Goal: Navigation & Orientation: Find specific page/section

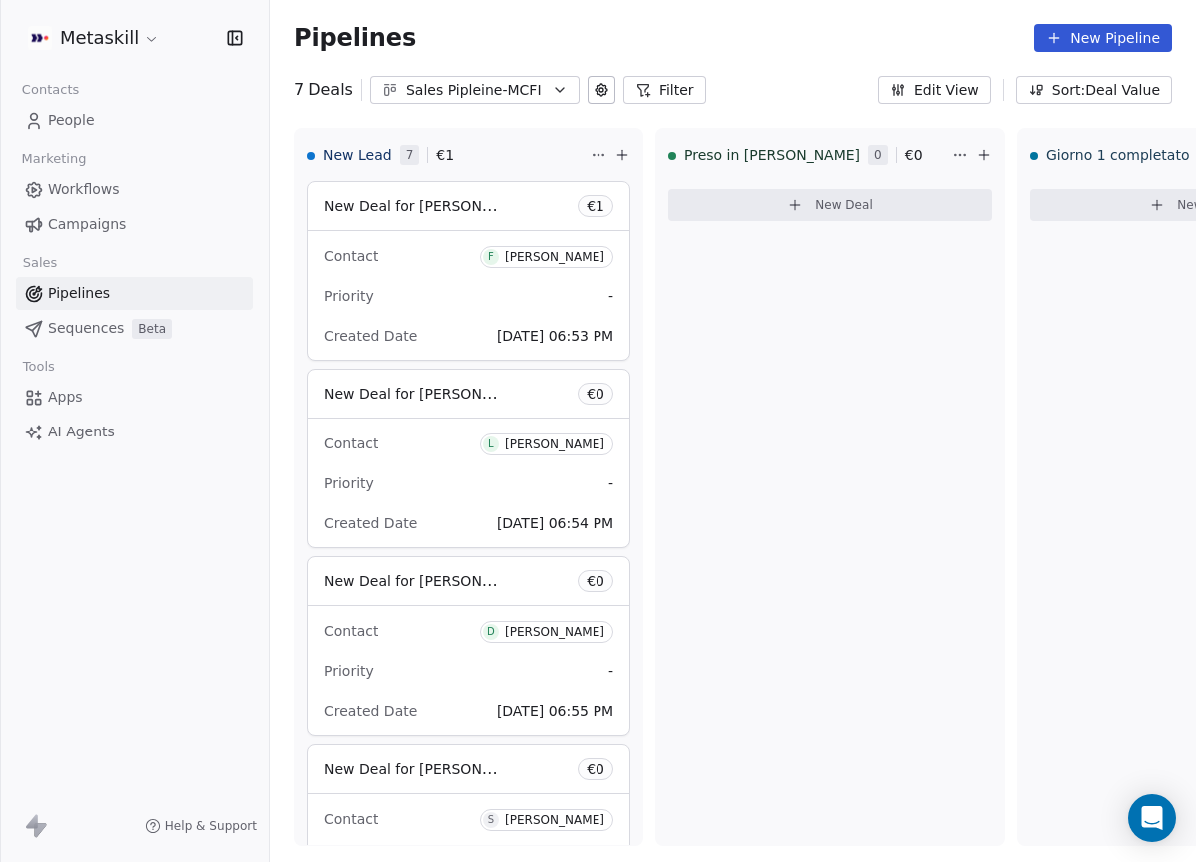
click at [157, 295] on link "Pipelines" at bounding box center [134, 293] width 237 height 33
click at [509, 94] on div "Sales Pipleine-MCFI" at bounding box center [475, 90] width 138 height 21
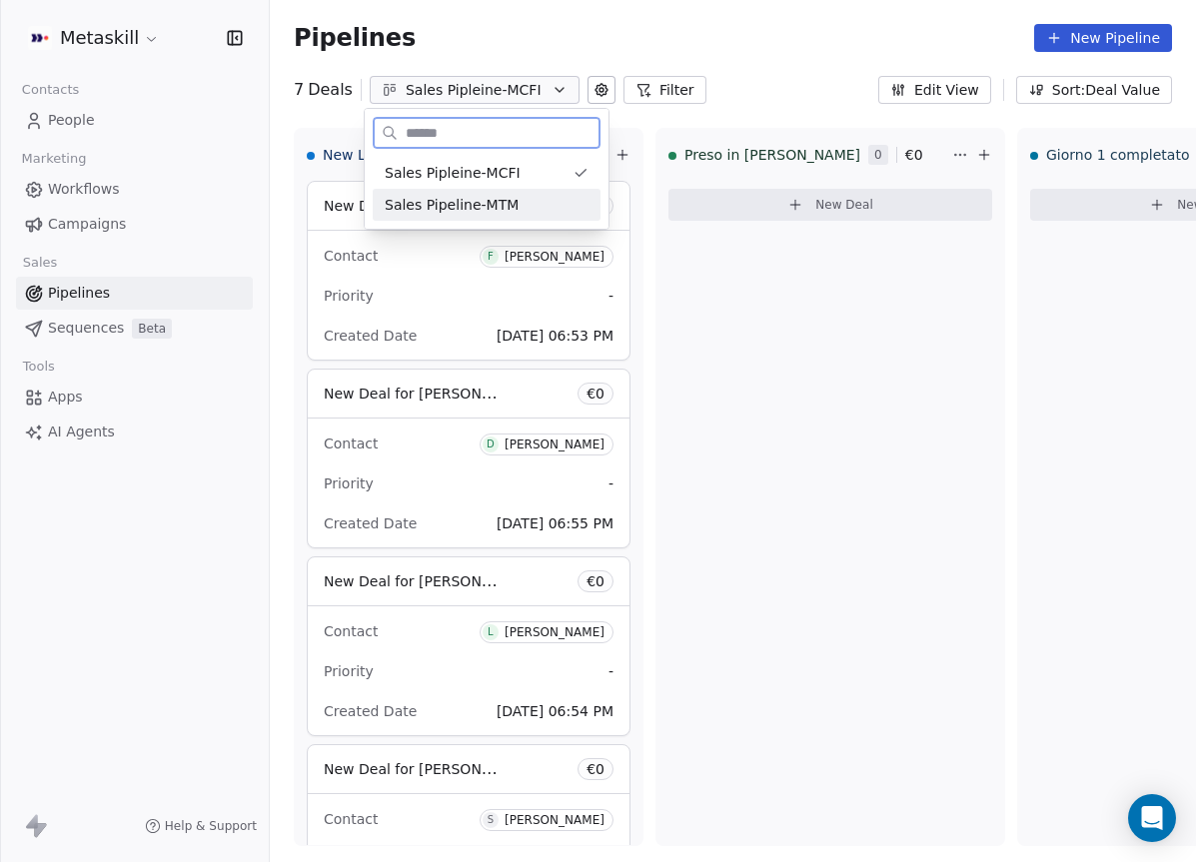
click at [475, 222] on div "Sales Pipleine-MCFI Sales Pipeline-MTM" at bounding box center [487, 189] width 244 height 80
click at [478, 209] on span "Sales Pipeline-MTM" at bounding box center [452, 205] width 134 height 21
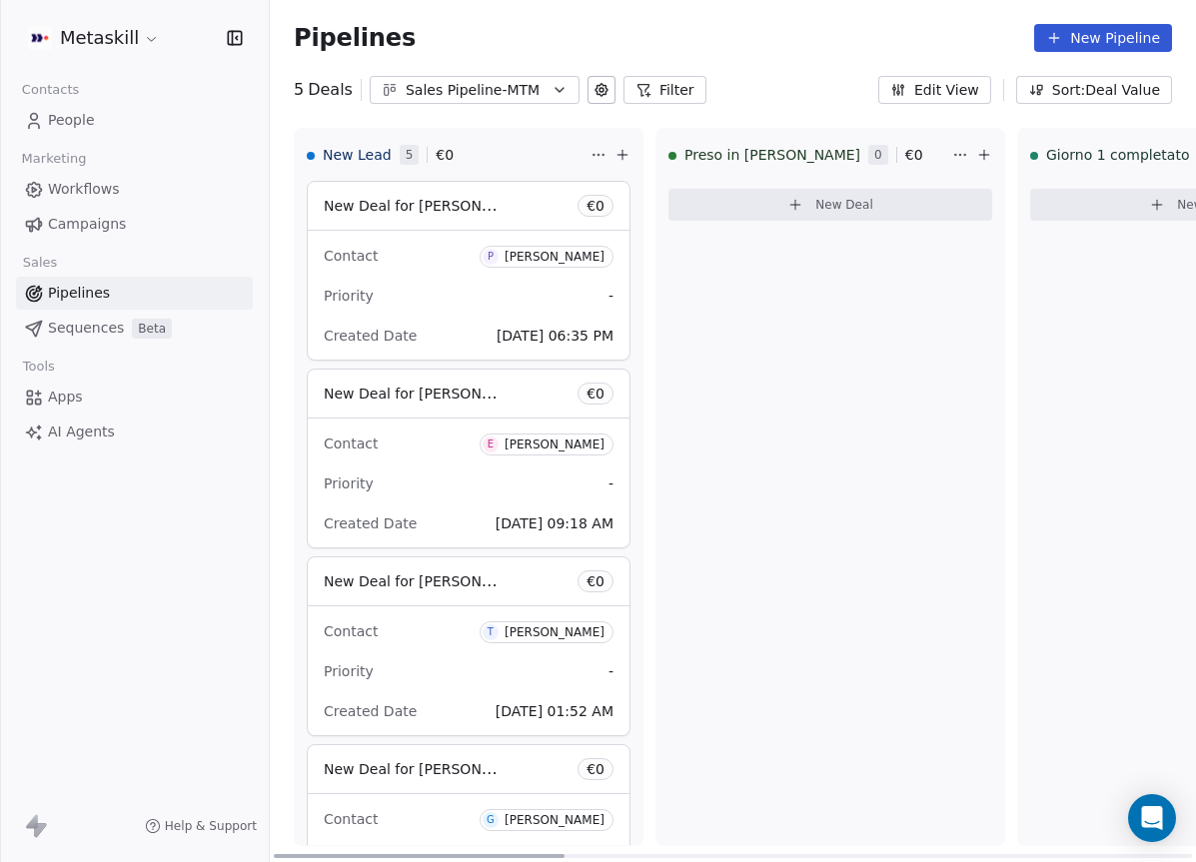
click at [450, 257] on div "Contact P Paolo Castaldi" at bounding box center [469, 255] width 290 height 33
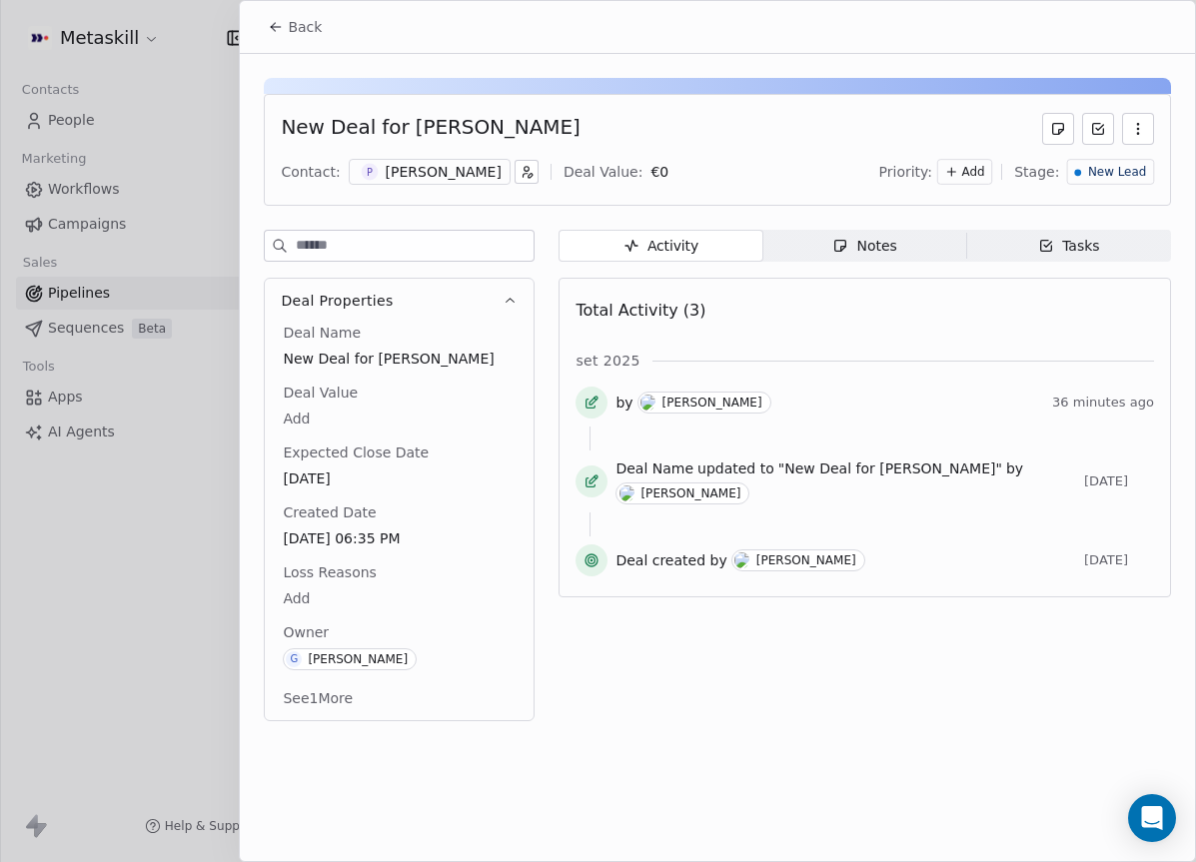
click at [459, 260] on input at bounding box center [415, 246] width 238 height 30
click at [442, 167] on div "[PERSON_NAME]" at bounding box center [444, 172] width 116 height 20
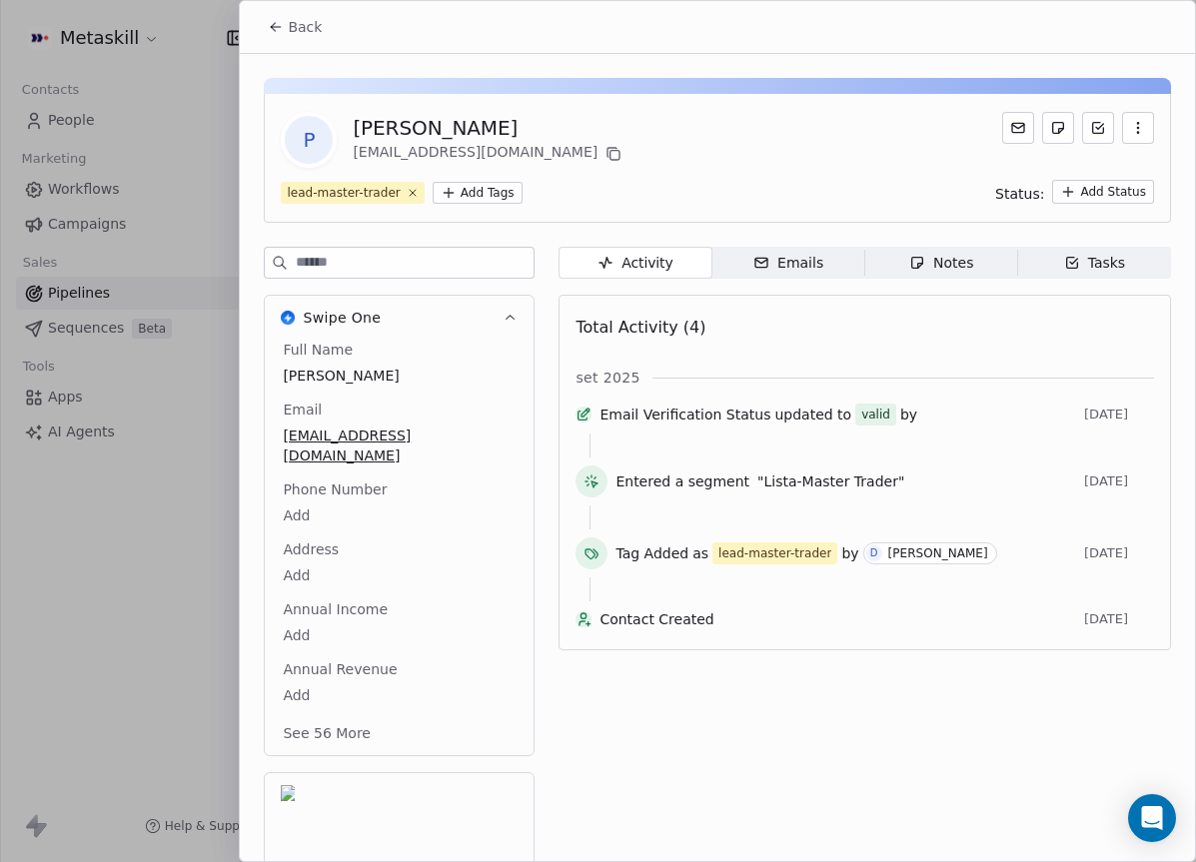
click at [483, 190] on html "Metaskill Contacts People Marketing Workflows Campaigns Sales Pipelines Sequenc…" at bounding box center [598, 431] width 1196 height 862
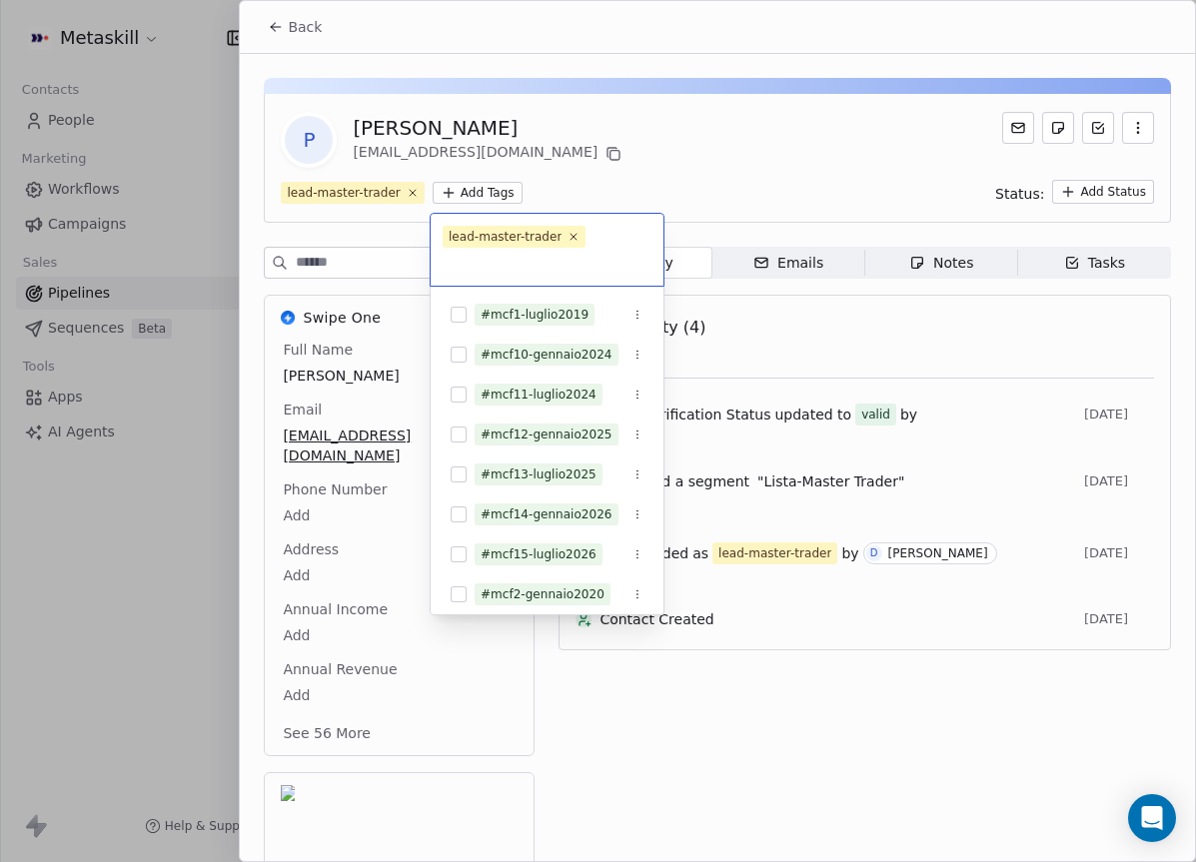
click at [626, 168] on html "Metaskill Contacts People Marketing Workflows Campaigns Sales Pipelines Sequenc…" at bounding box center [598, 431] width 1196 height 862
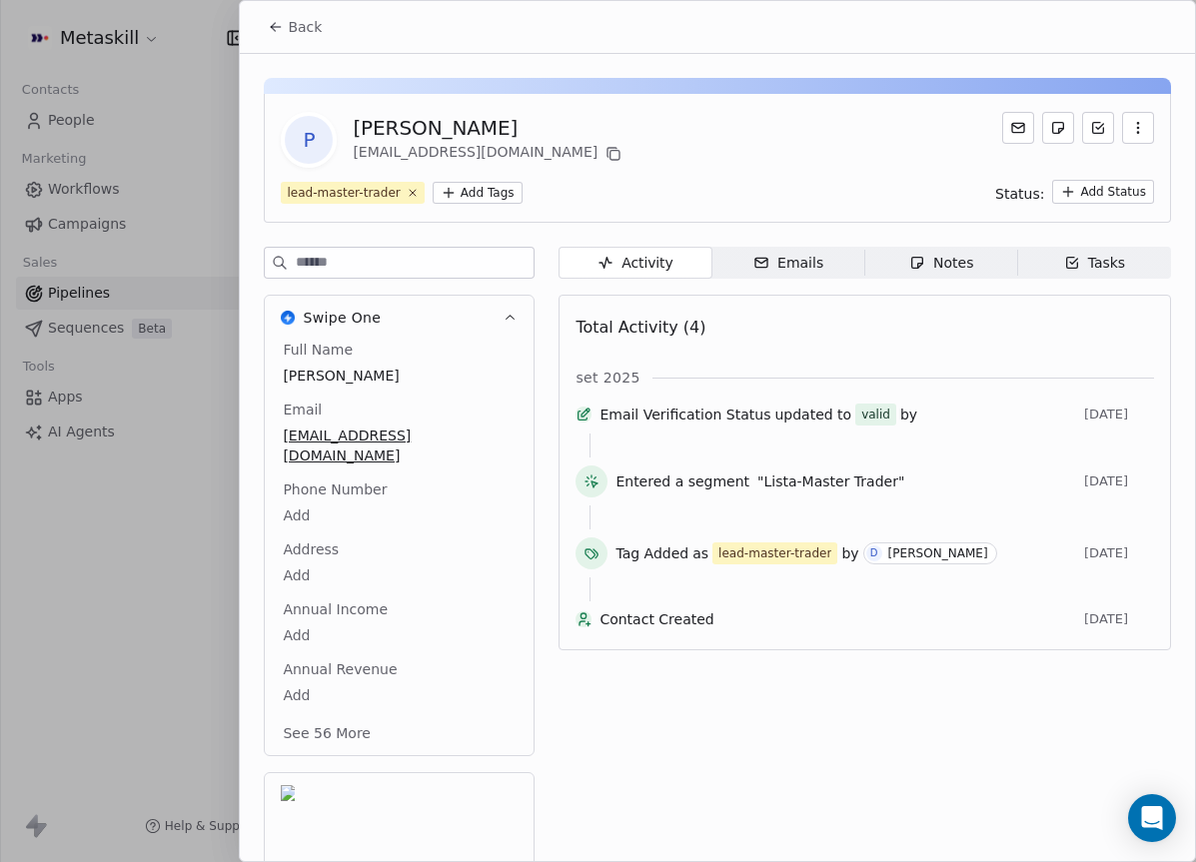
click at [269, 26] on icon at bounding box center [276, 27] width 16 height 16
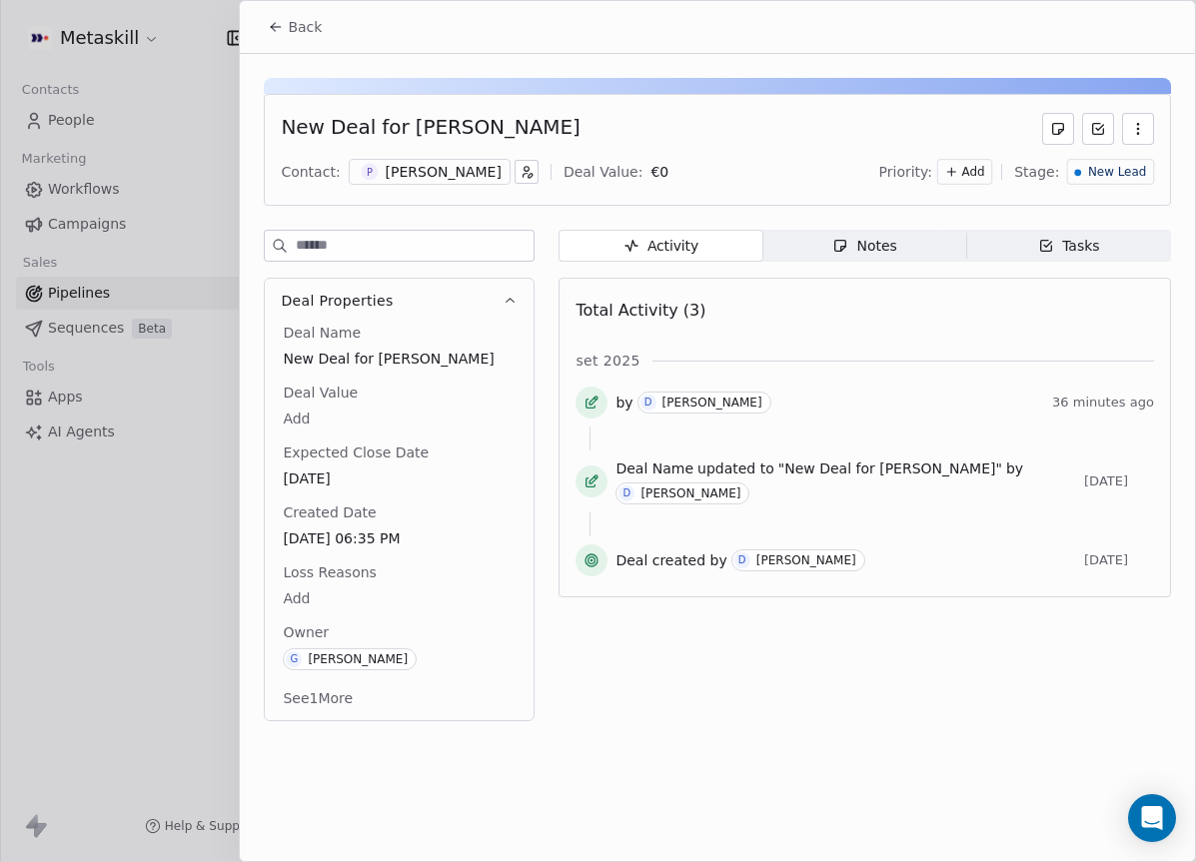
click at [518, 294] on button "Deal Properties" at bounding box center [399, 301] width 269 height 44
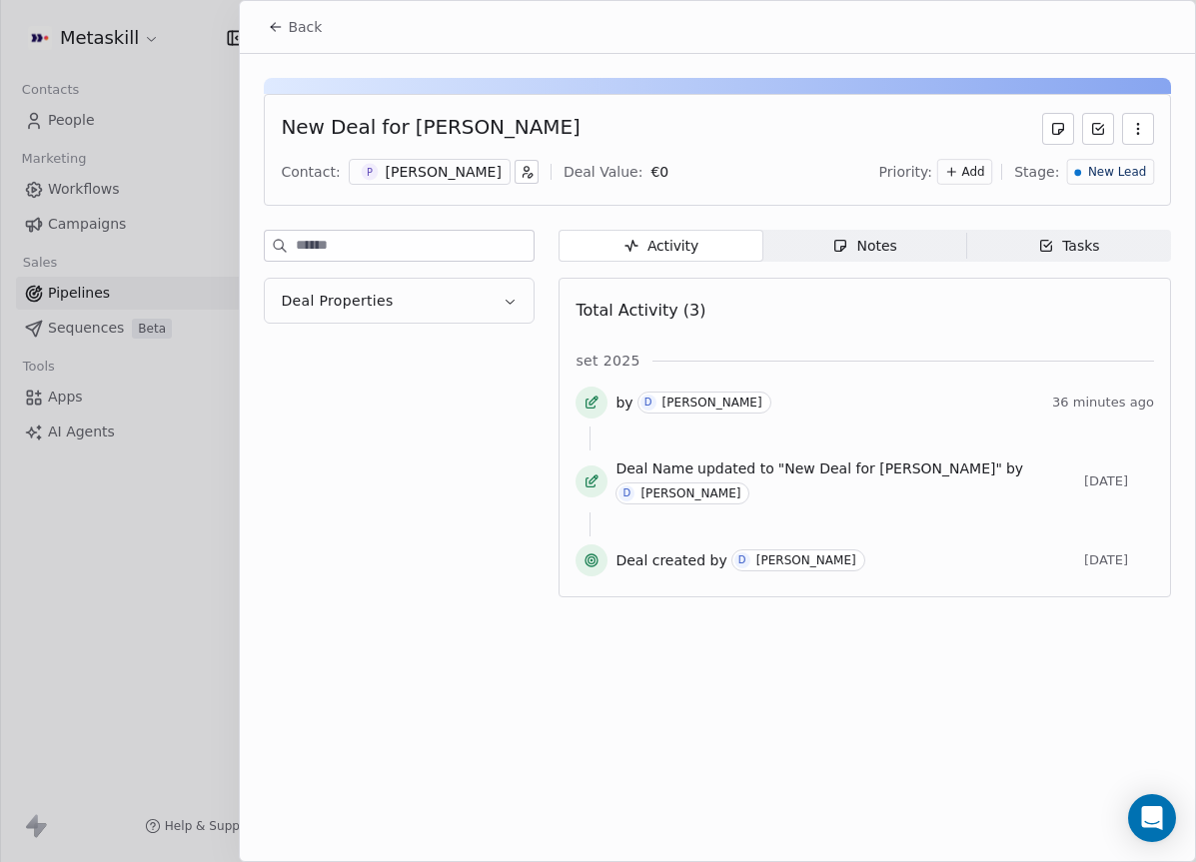
click at [501, 297] on button "Deal Properties" at bounding box center [399, 301] width 269 height 44
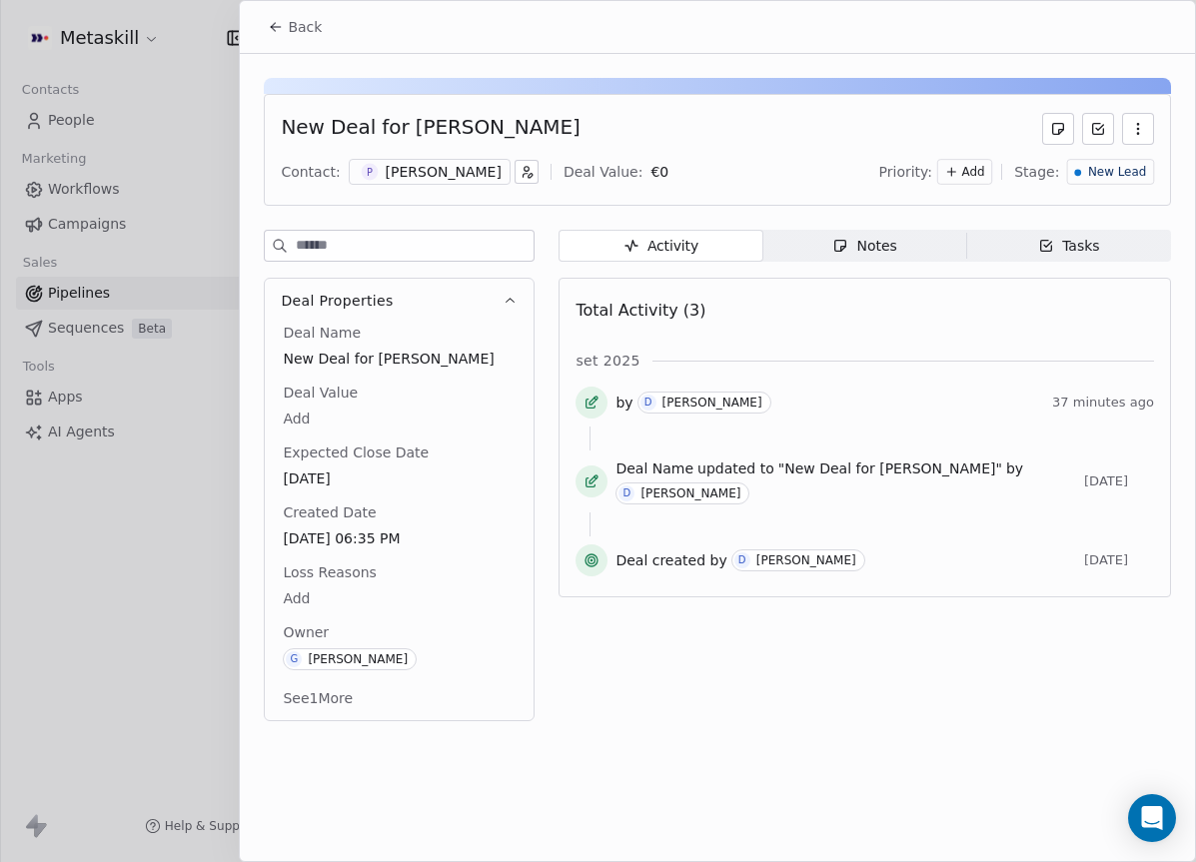
click at [265, 29] on button "Back" at bounding box center [295, 27] width 78 height 36
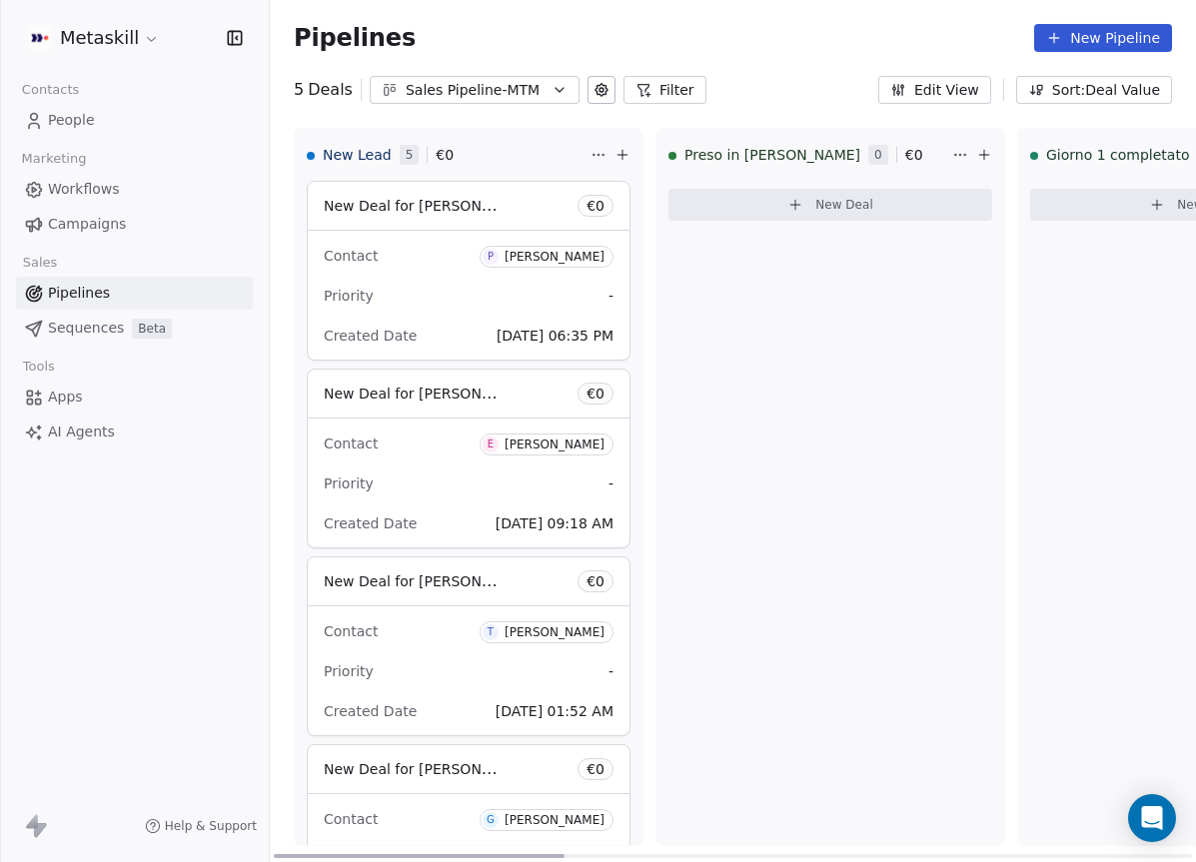
click at [421, 209] on span "New Deal for [PERSON_NAME]" at bounding box center [429, 205] width 211 height 19
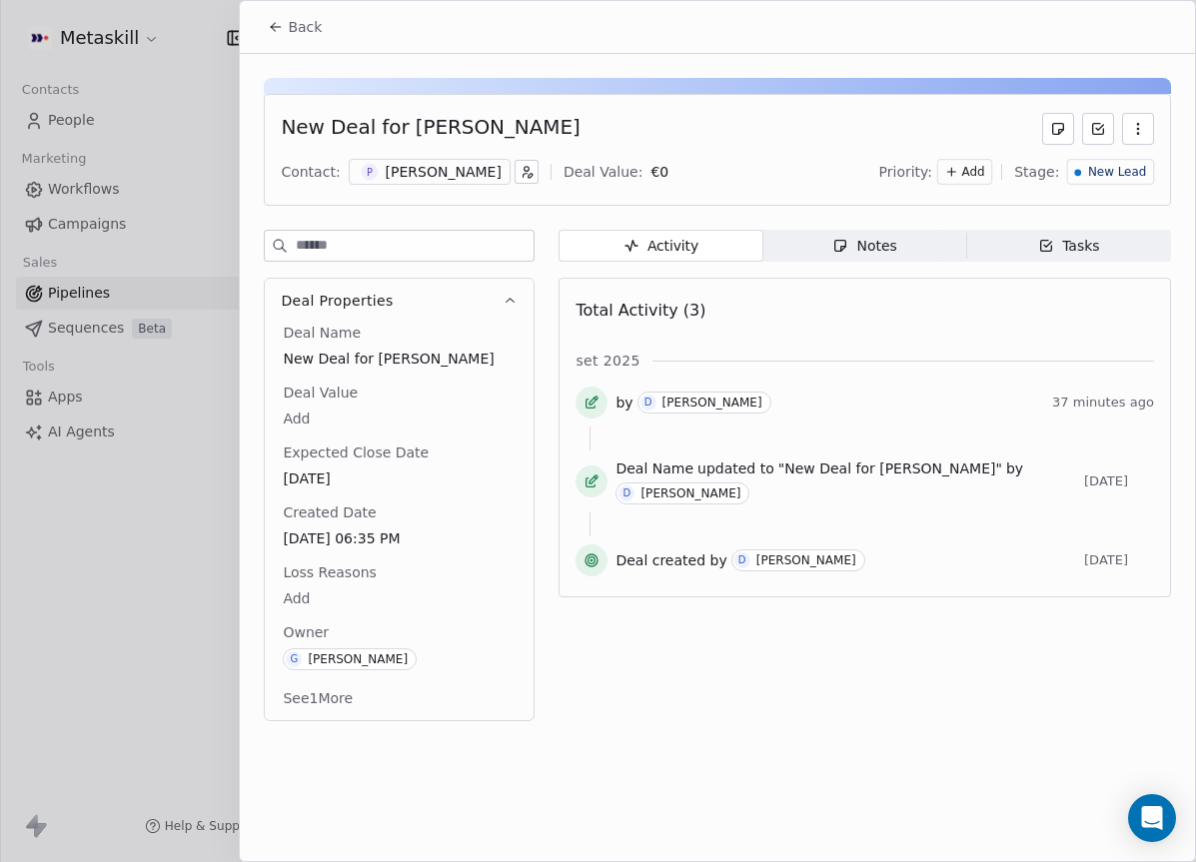
click at [278, 36] on button "Back" at bounding box center [295, 27] width 78 height 36
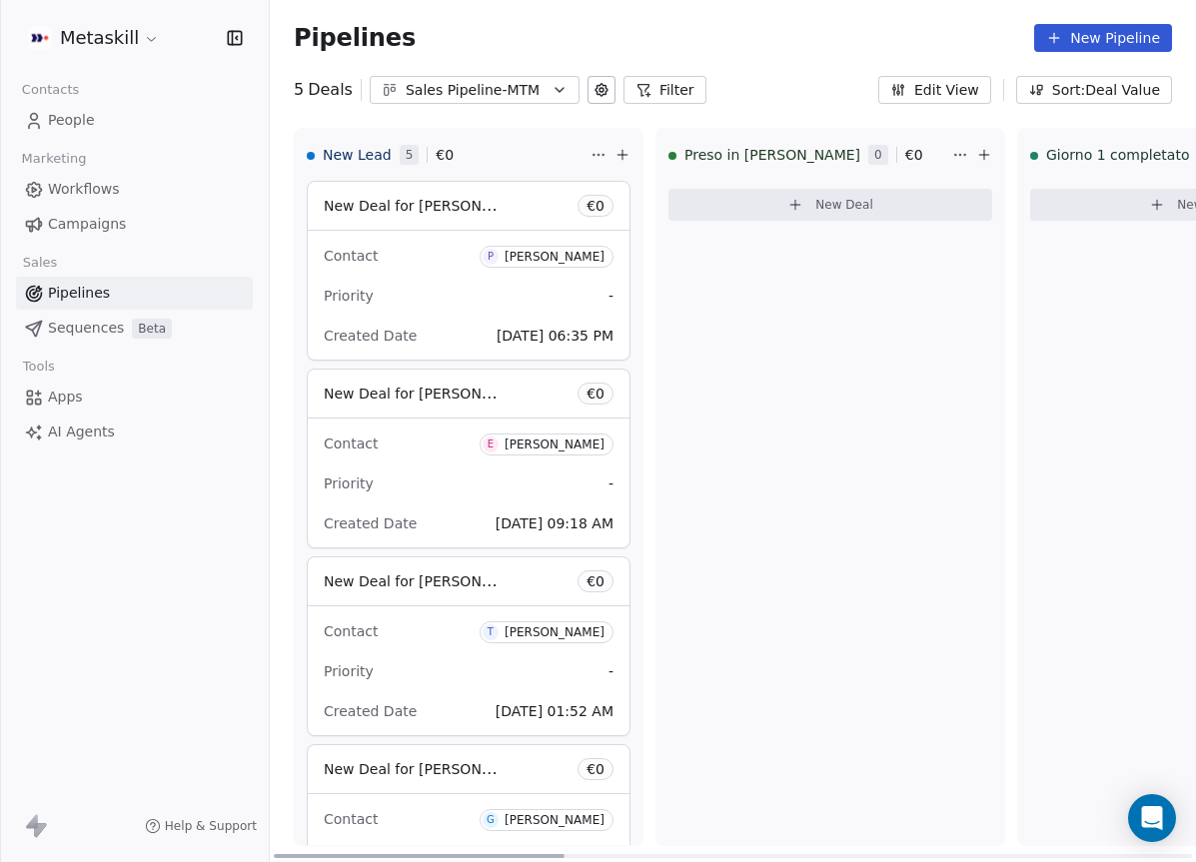
click at [567, 263] on div "[PERSON_NAME]" at bounding box center [555, 257] width 100 height 14
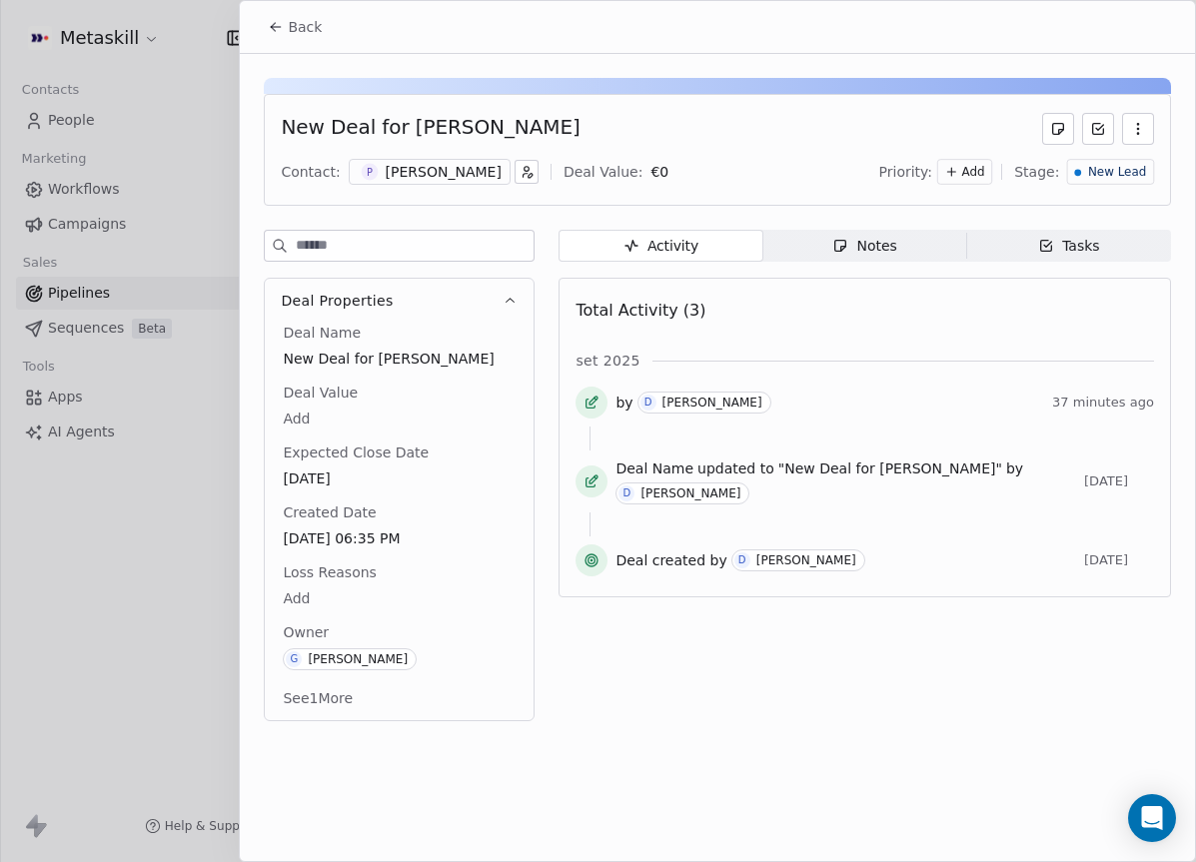
click at [504, 304] on icon "button" at bounding box center [510, 301] width 15 height 15
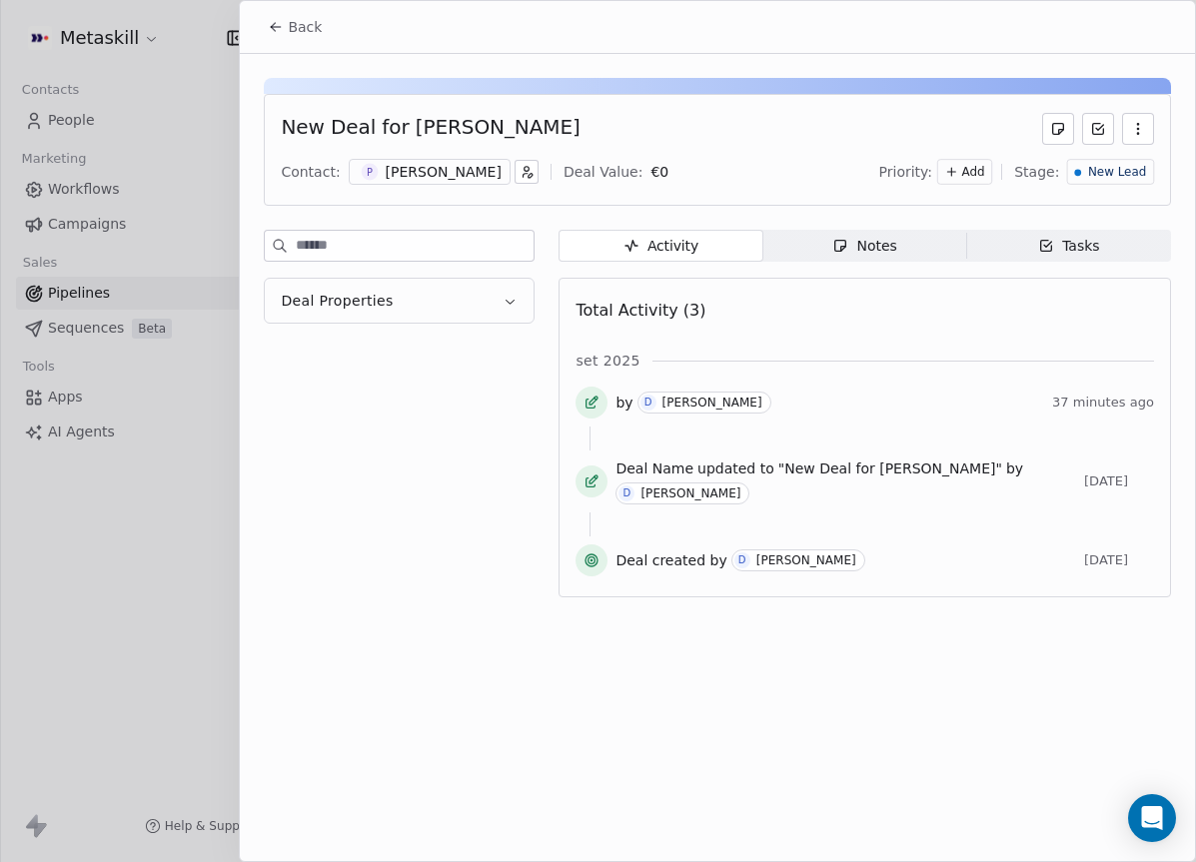
click at [504, 304] on icon "button" at bounding box center [510, 301] width 15 height 15
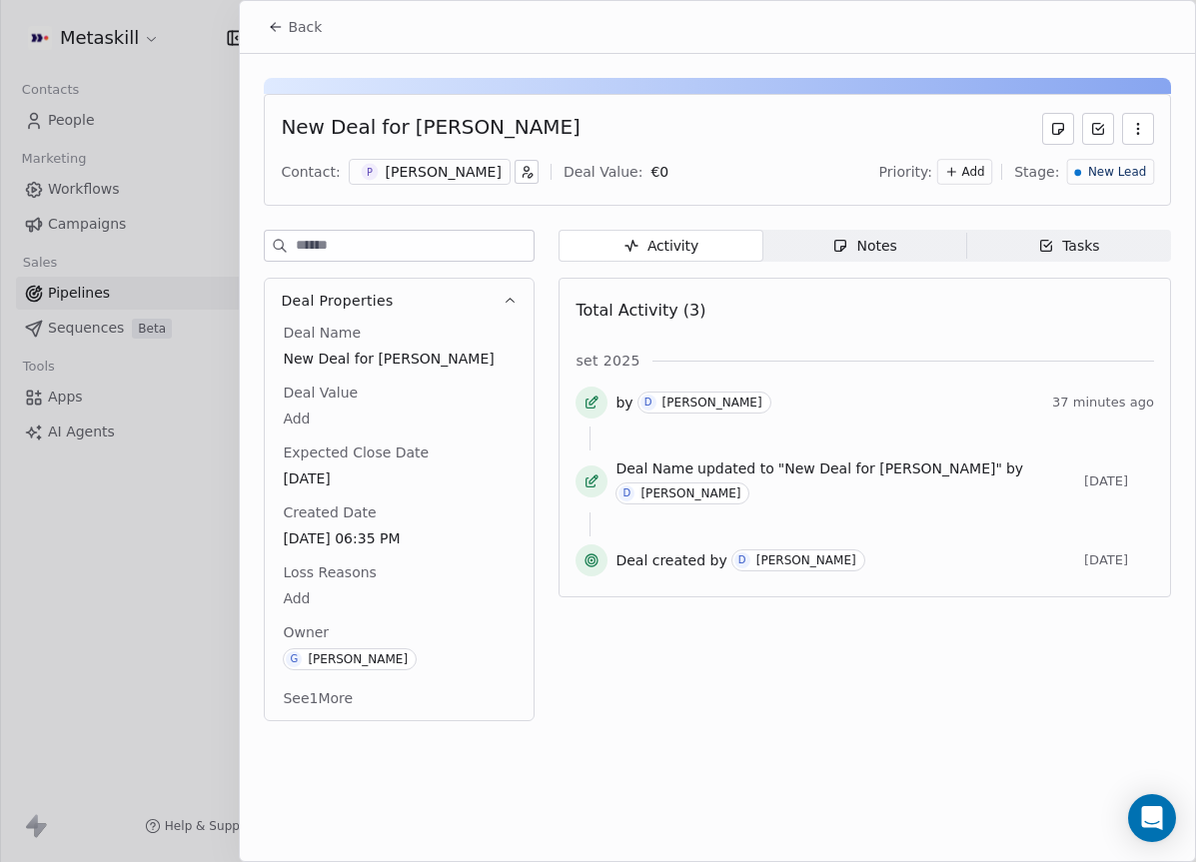
click at [273, 23] on icon at bounding box center [276, 27] width 16 height 16
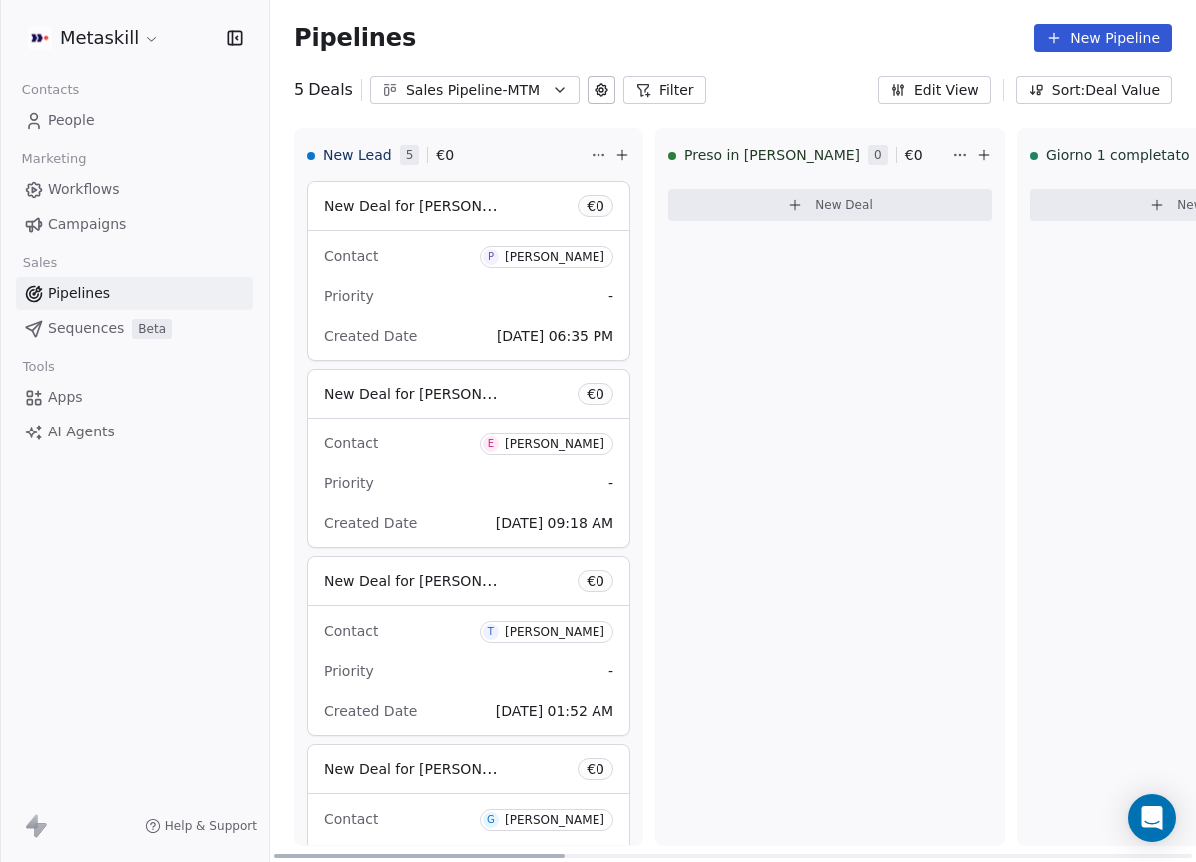
click at [564, 447] on div "[PERSON_NAME]" at bounding box center [555, 445] width 100 height 14
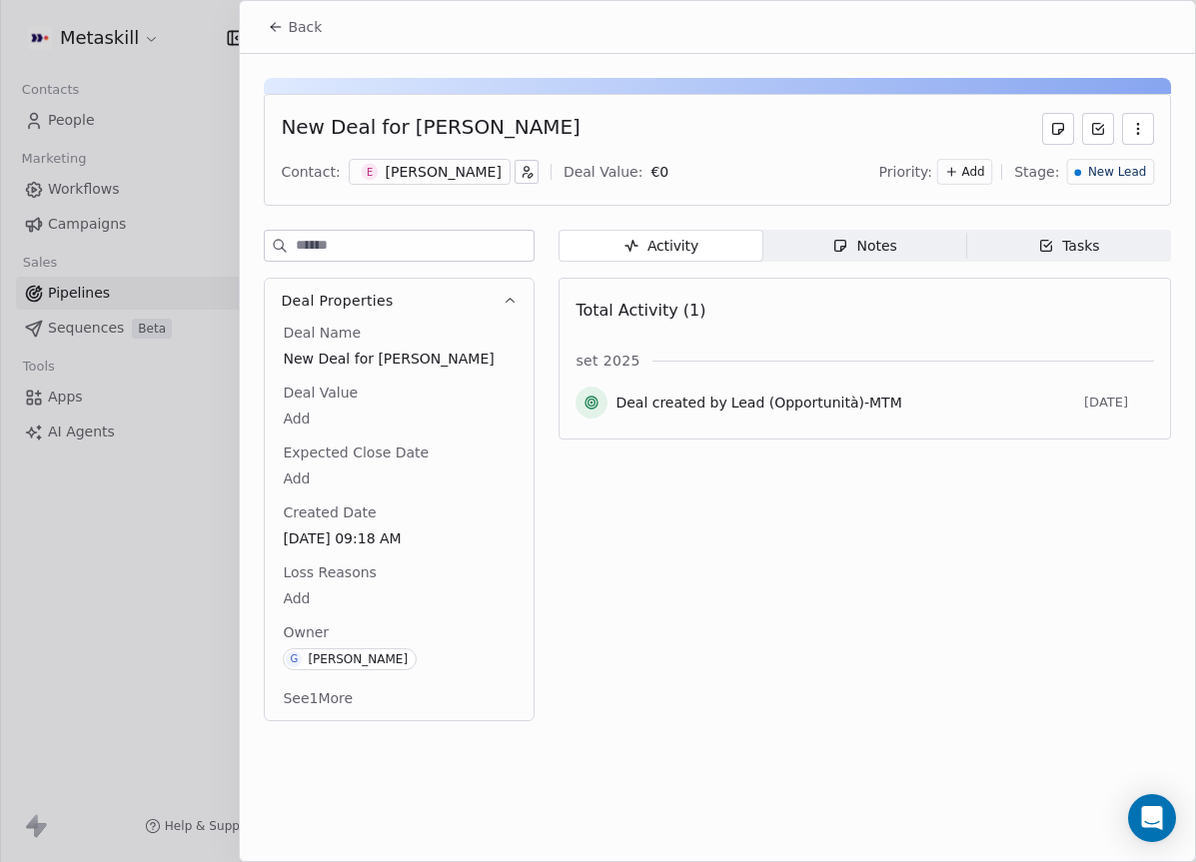
click at [274, 30] on icon at bounding box center [276, 27] width 16 height 16
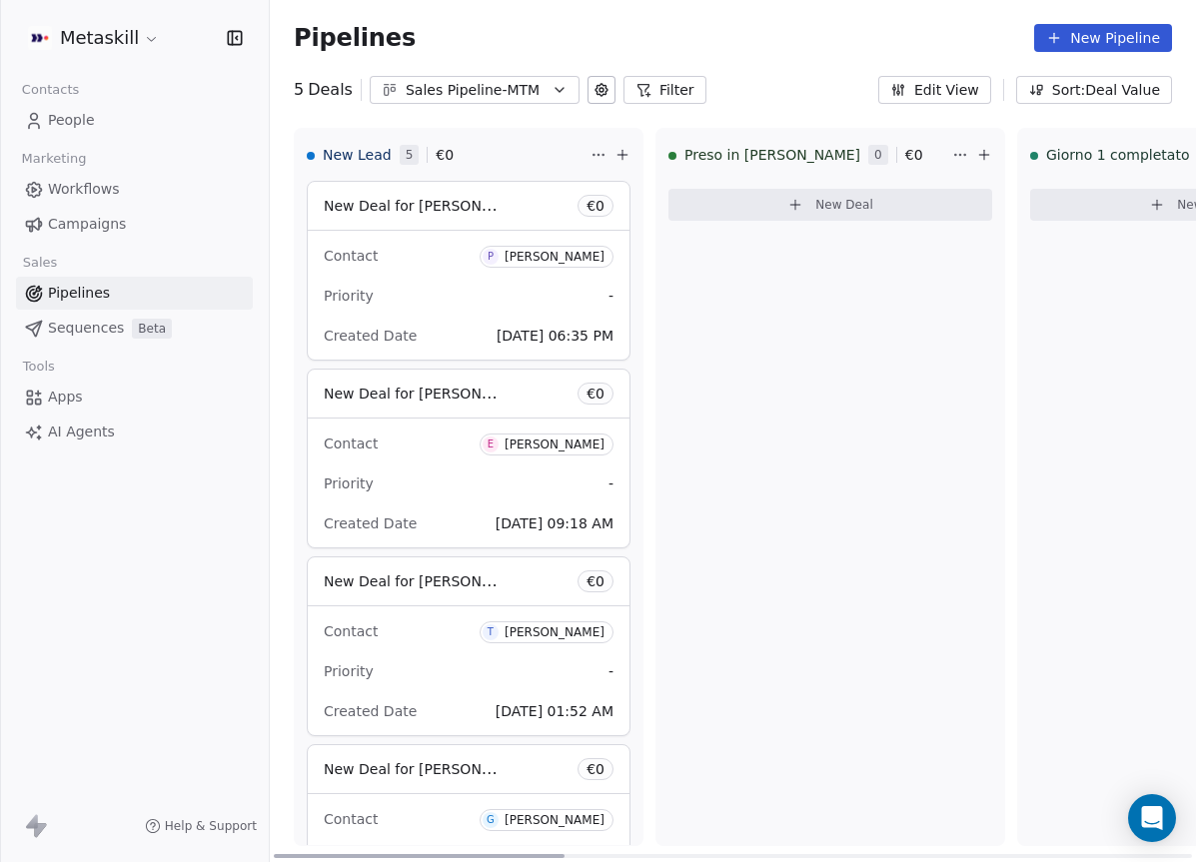
click at [559, 256] on div "[PERSON_NAME]" at bounding box center [555, 257] width 100 height 14
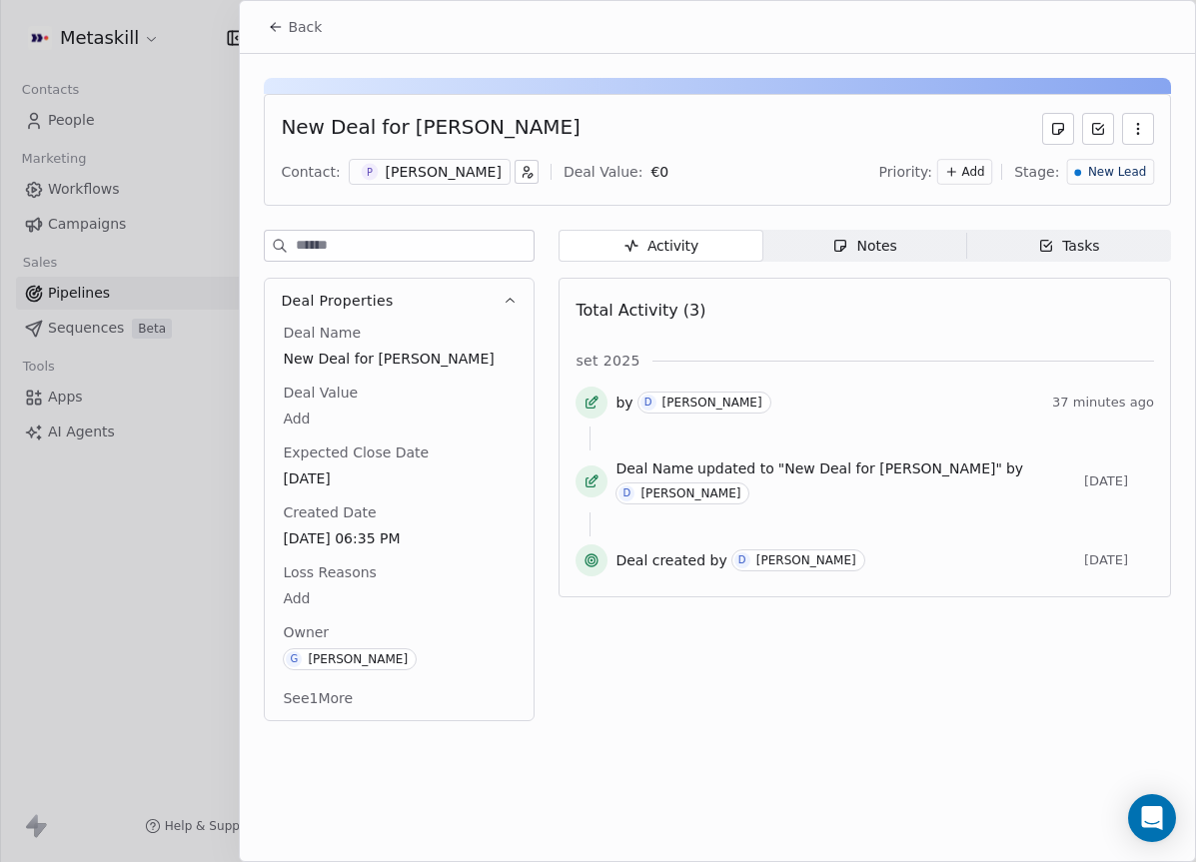
click at [442, 180] on div "[PERSON_NAME]" at bounding box center [444, 172] width 116 height 20
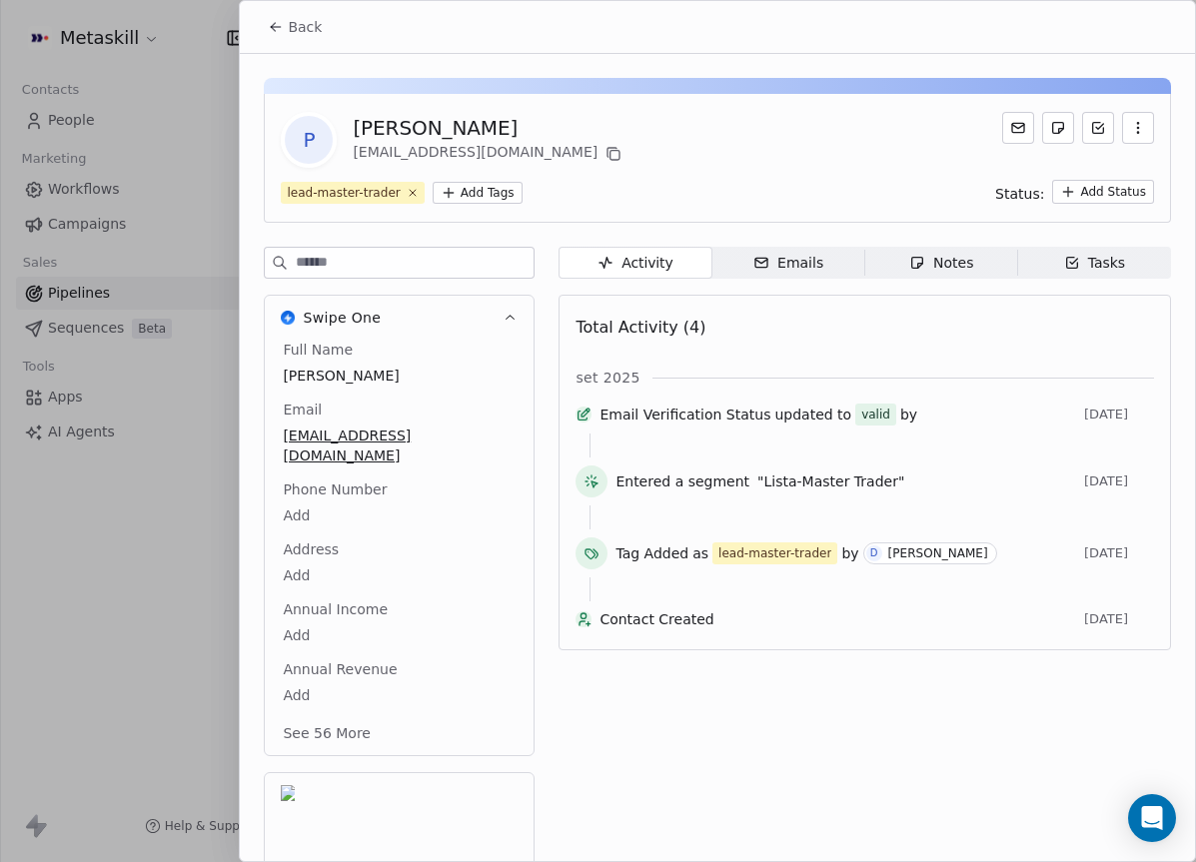
click at [381, 542] on div "Address Add" at bounding box center [399, 564] width 241 height 48
click at [498, 316] on button "Swipe One" at bounding box center [399, 318] width 269 height 44
click at [292, 493] on body "Metaskill Contacts People Marketing Workflows Campaigns Sales Pipelines Sequenc…" at bounding box center [598, 431] width 1196 height 862
click at [347, 479] on html "Metaskill Contacts People Marketing Workflows Campaigns Sales Pipelines Sequenc…" at bounding box center [598, 431] width 1196 height 862
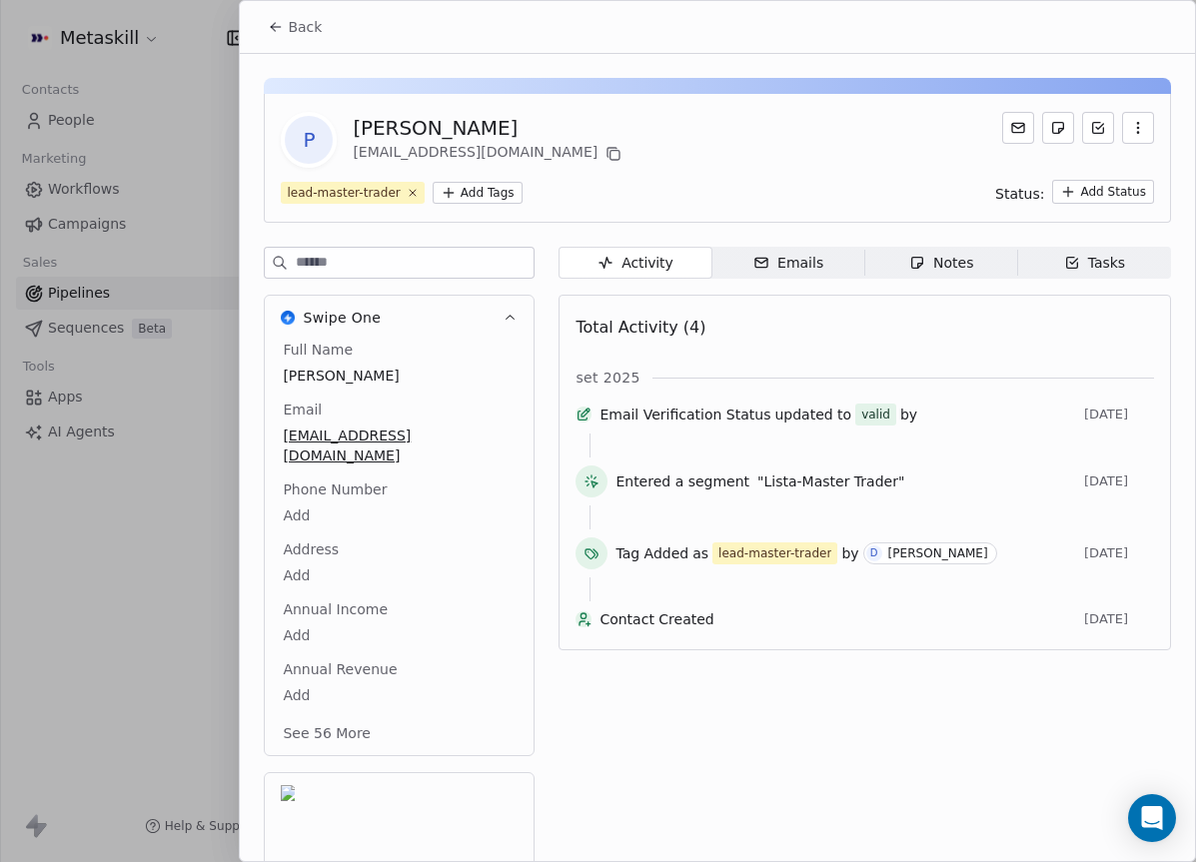
click at [285, 35] on button "Back" at bounding box center [295, 27] width 78 height 36
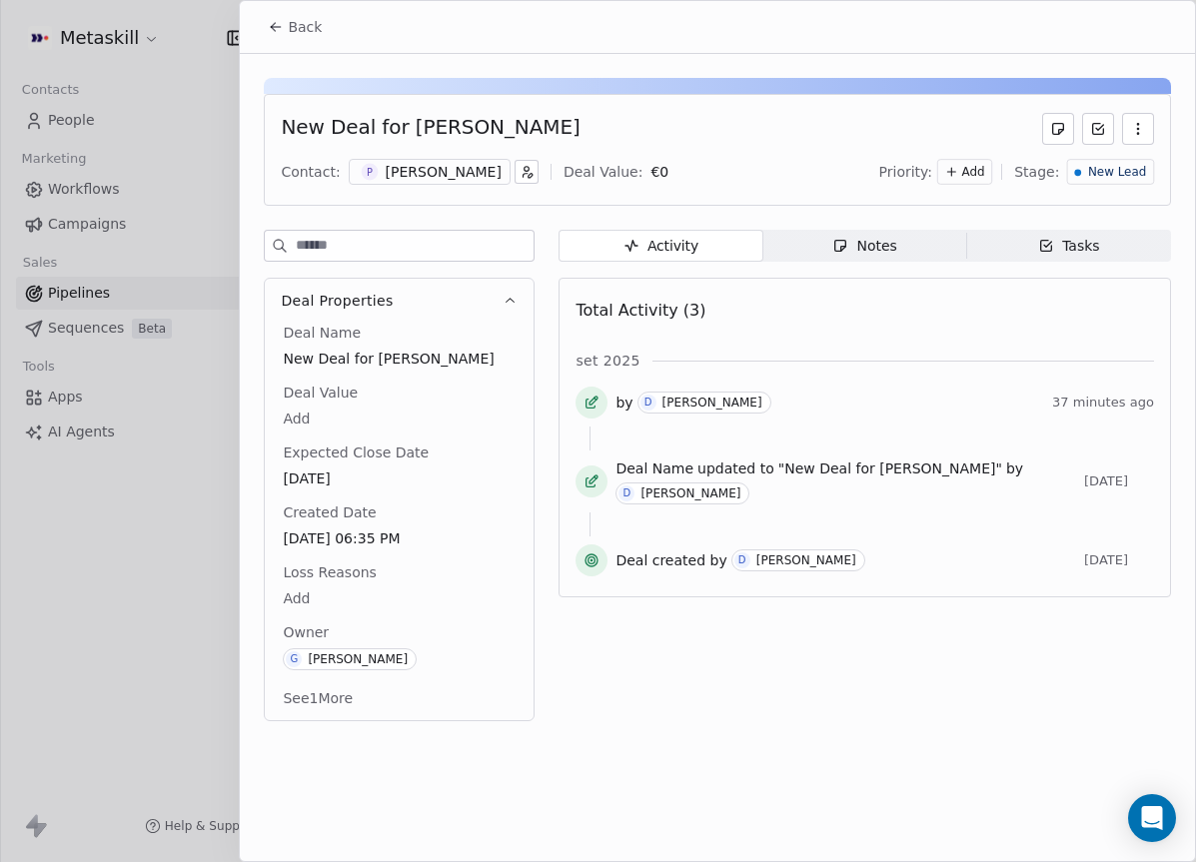
click at [285, 35] on button "Back" at bounding box center [295, 27] width 78 height 36
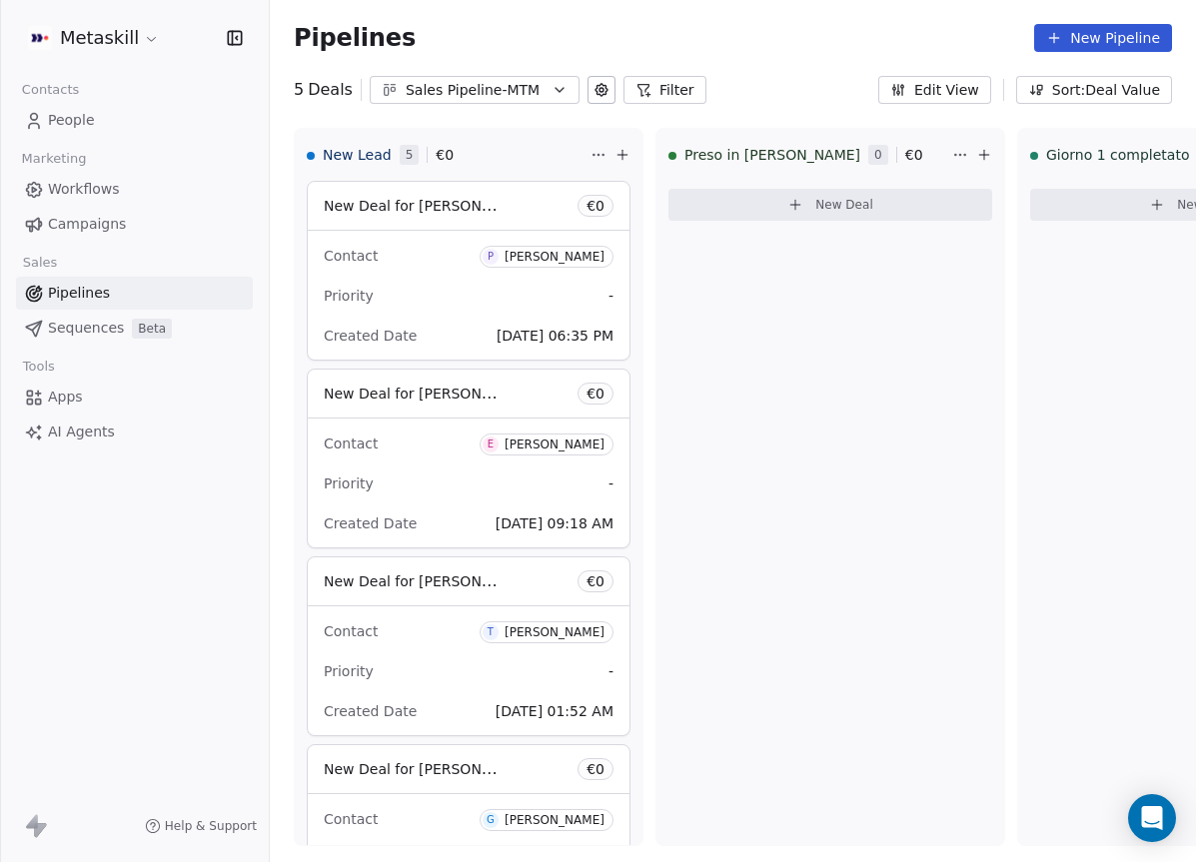
click at [518, 95] on div "Sales Pipeline-MTM" at bounding box center [475, 90] width 138 height 21
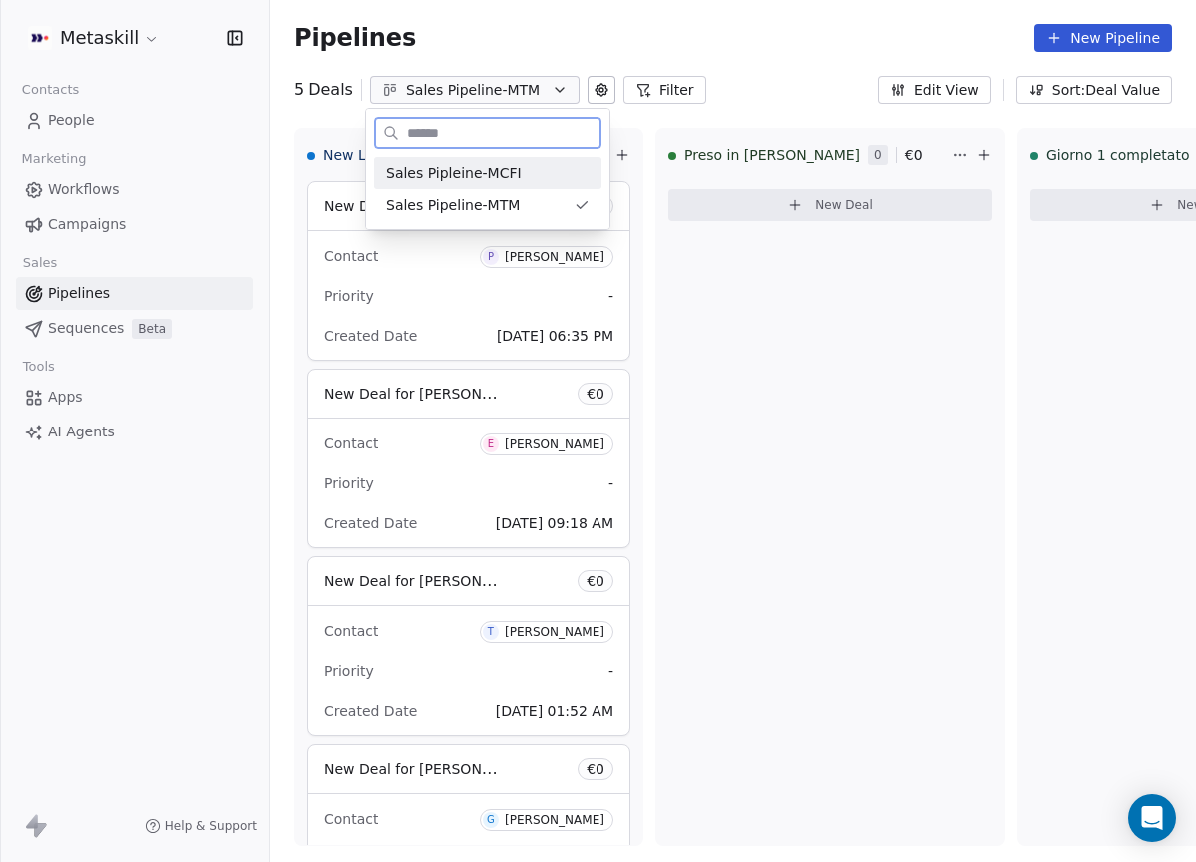
click at [516, 178] on div "Sales Pipleine-MCFI" at bounding box center [488, 173] width 204 height 21
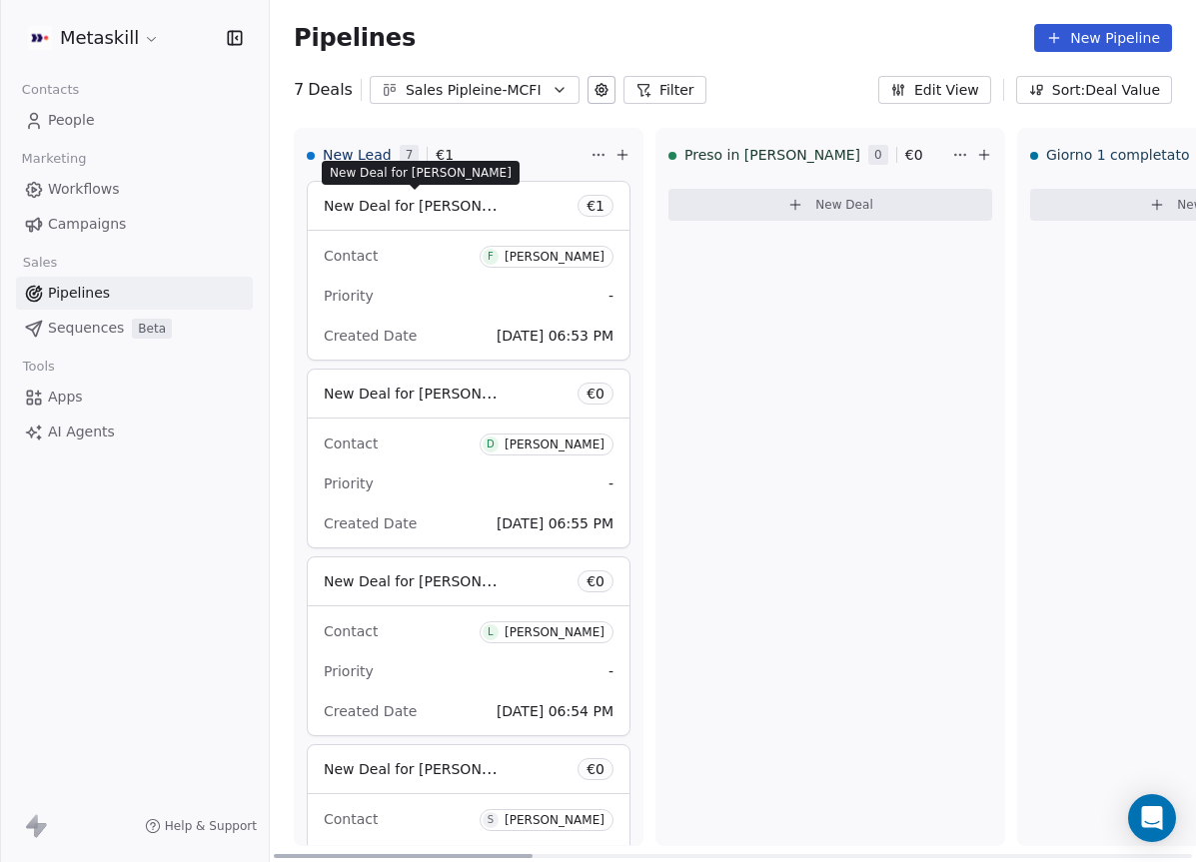
click at [477, 206] on span "New Deal for Fabio Del Monte" at bounding box center [429, 205] width 211 height 19
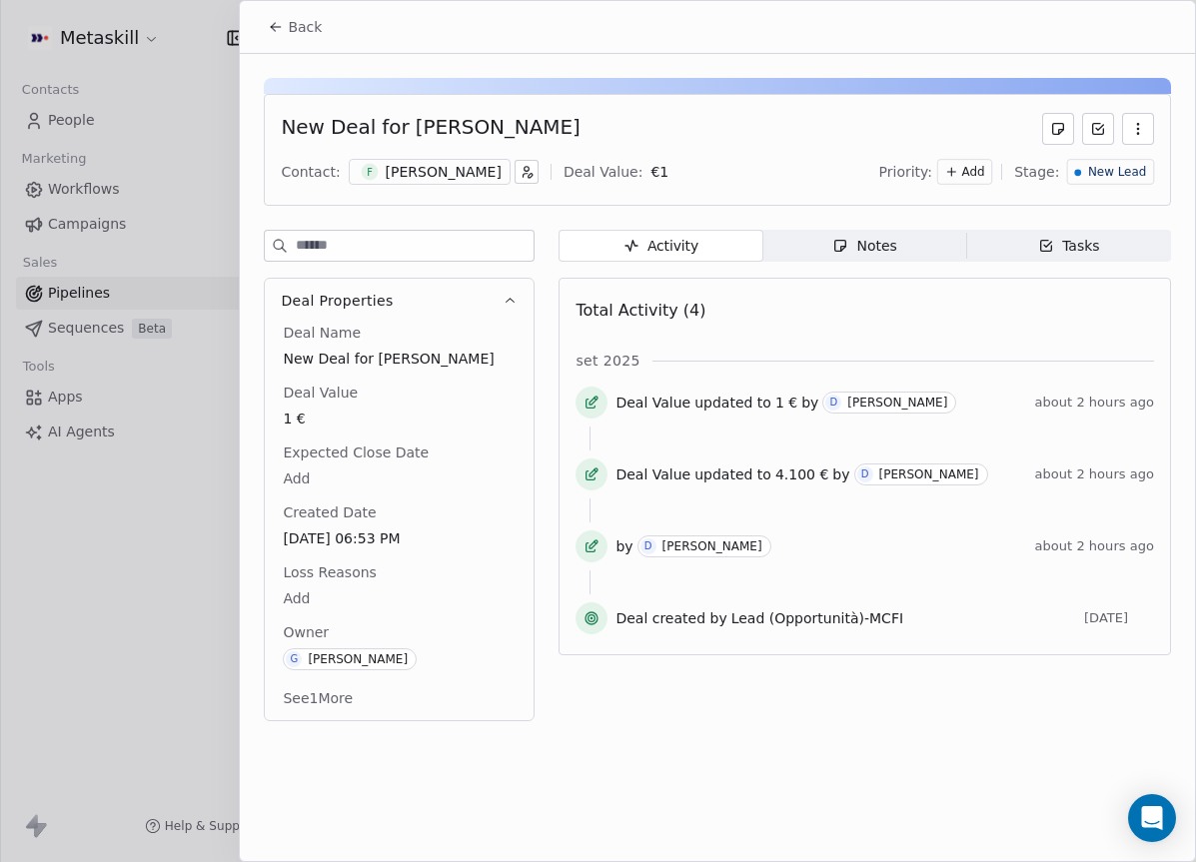
click at [455, 171] on div "Fabio Del Monte" at bounding box center [444, 172] width 116 height 20
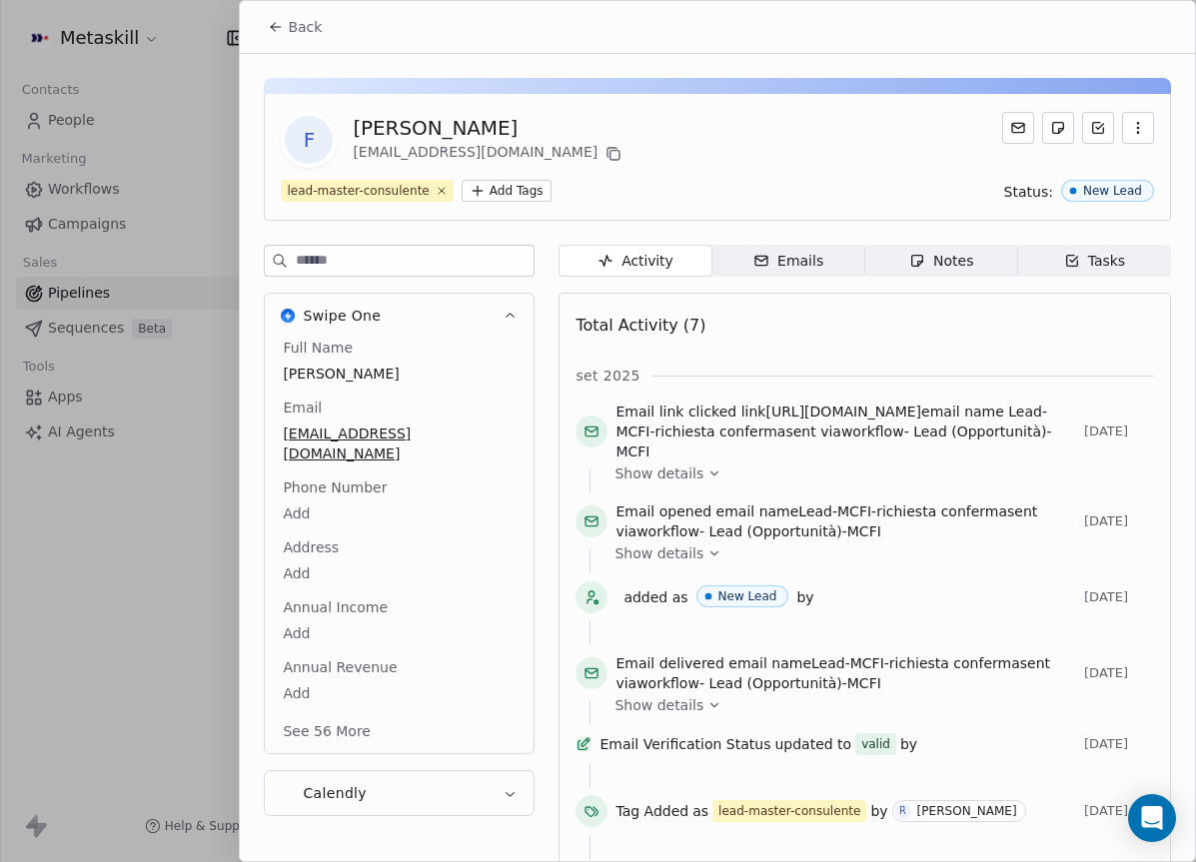
click at [272, 36] on button "Back" at bounding box center [295, 27] width 78 height 36
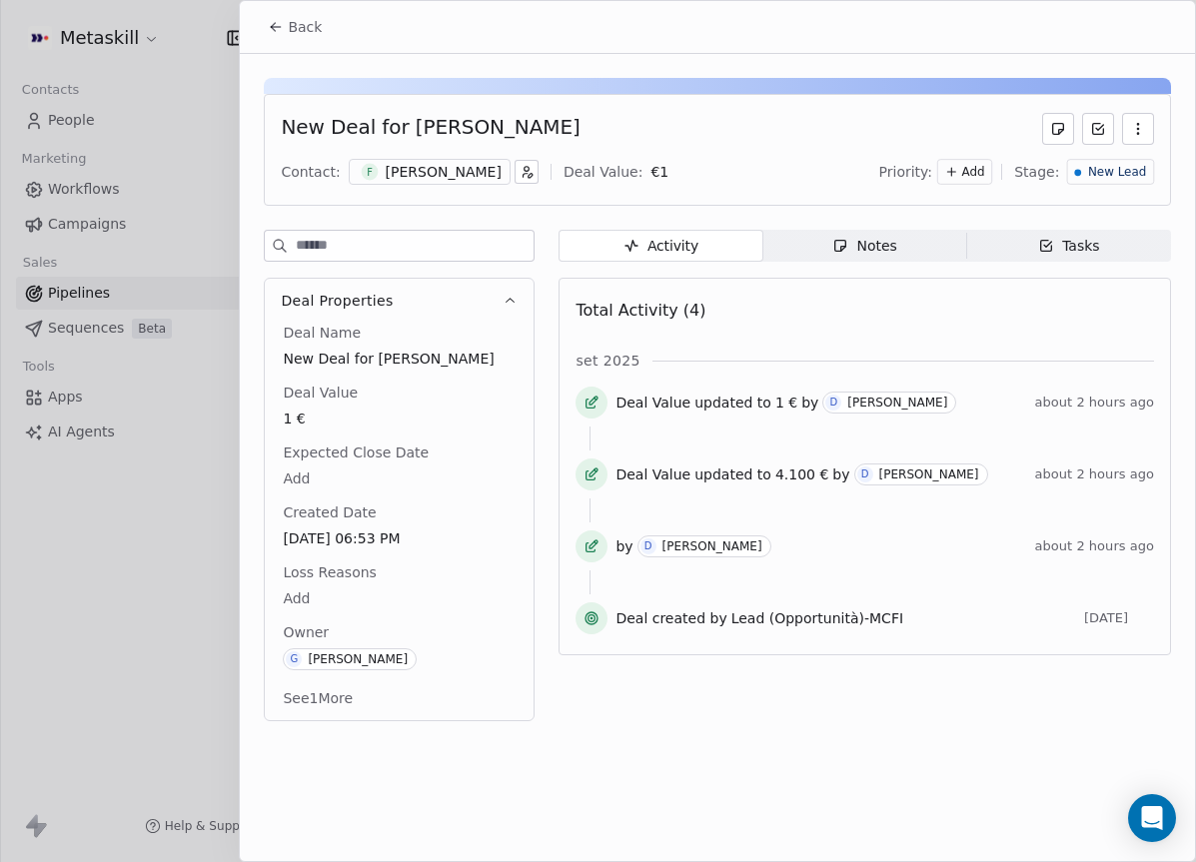
click at [272, 35] on button "Back" at bounding box center [295, 27] width 78 height 36
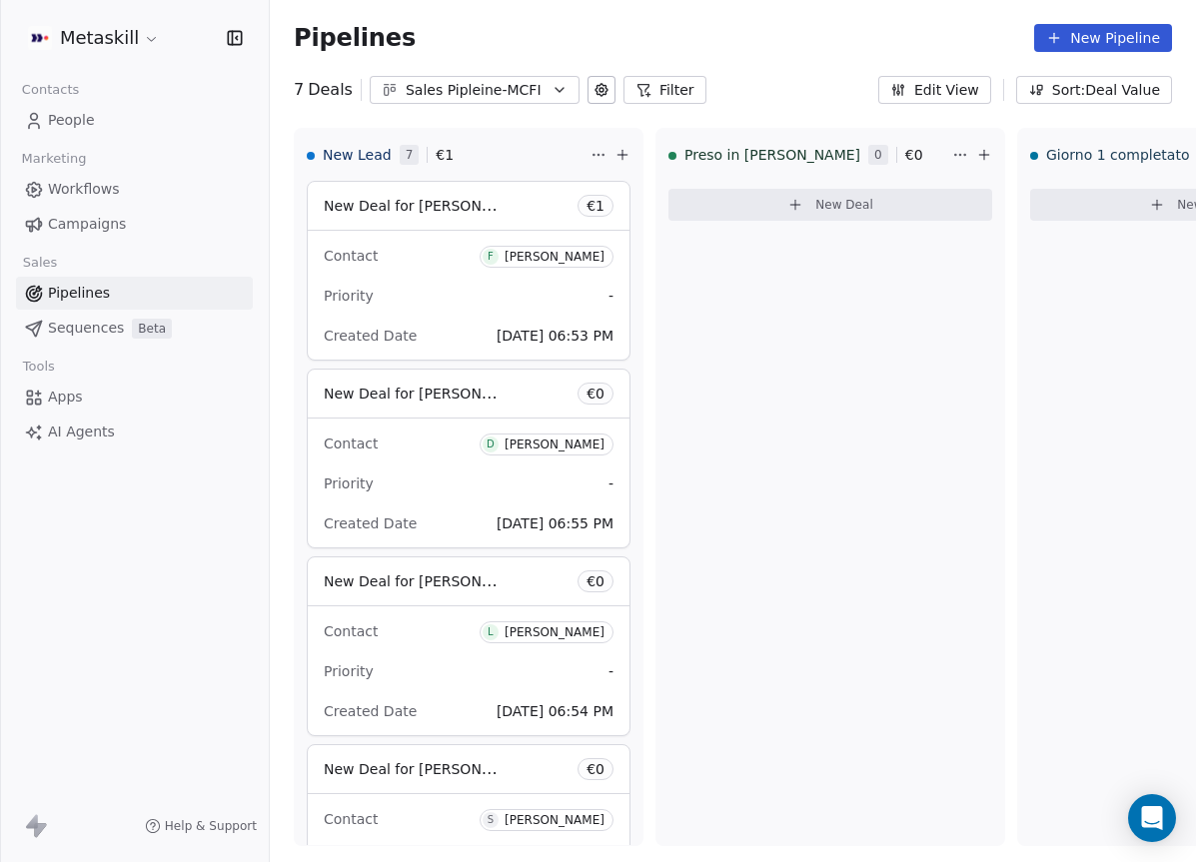
click at [272, 36] on div "Pipelines New Pipeline" at bounding box center [733, 38] width 926 height 76
click at [189, 134] on link "People" at bounding box center [134, 120] width 237 height 33
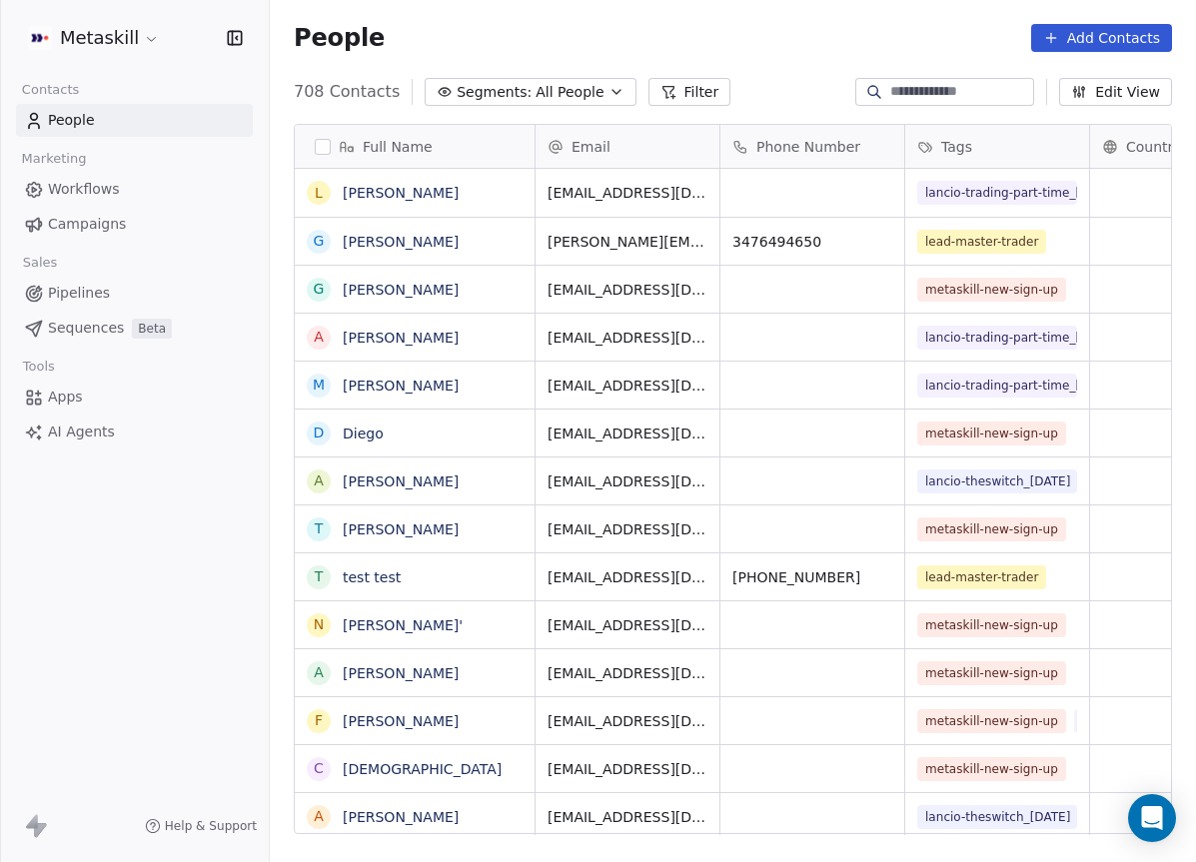
scroll to position [744, 911]
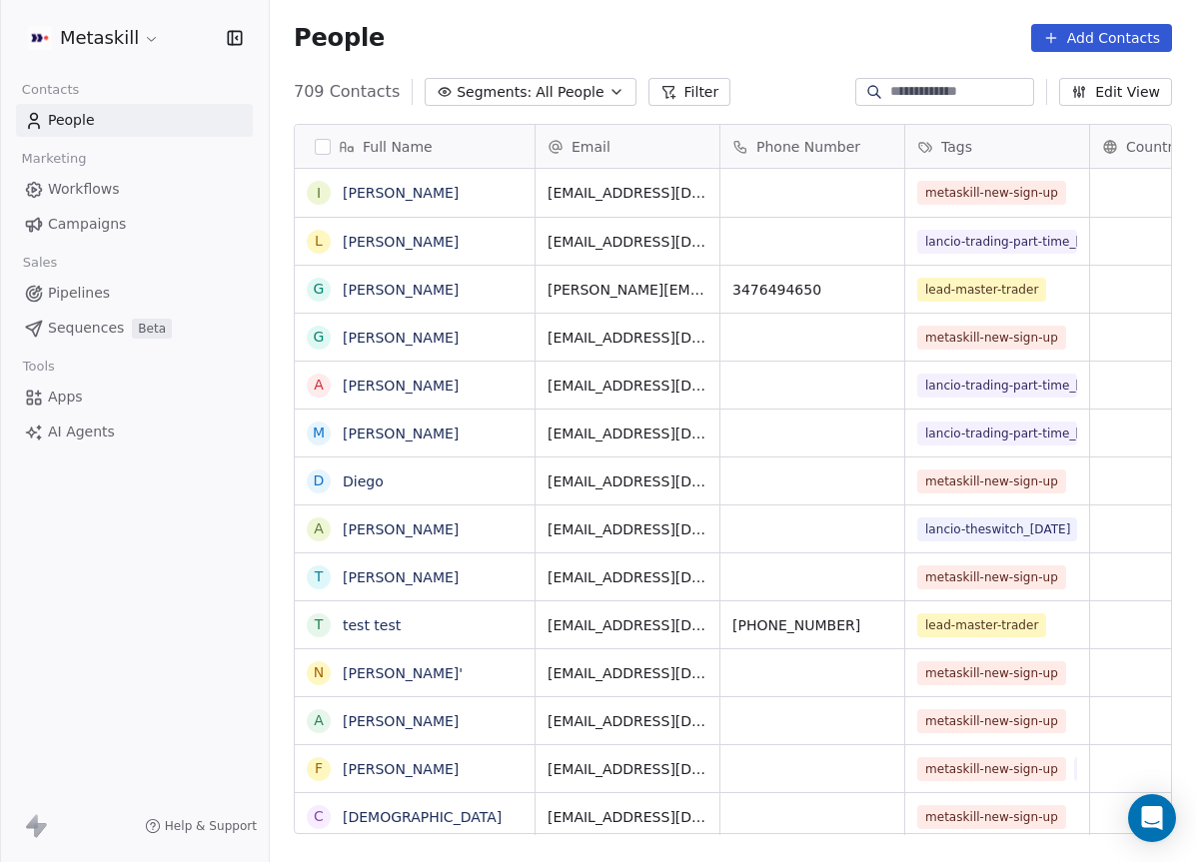
click at [84, 115] on span "People" at bounding box center [71, 120] width 47 height 21
click at [103, 285] on span "Pipelines" at bounding box center [79, 293] width 62 height 21
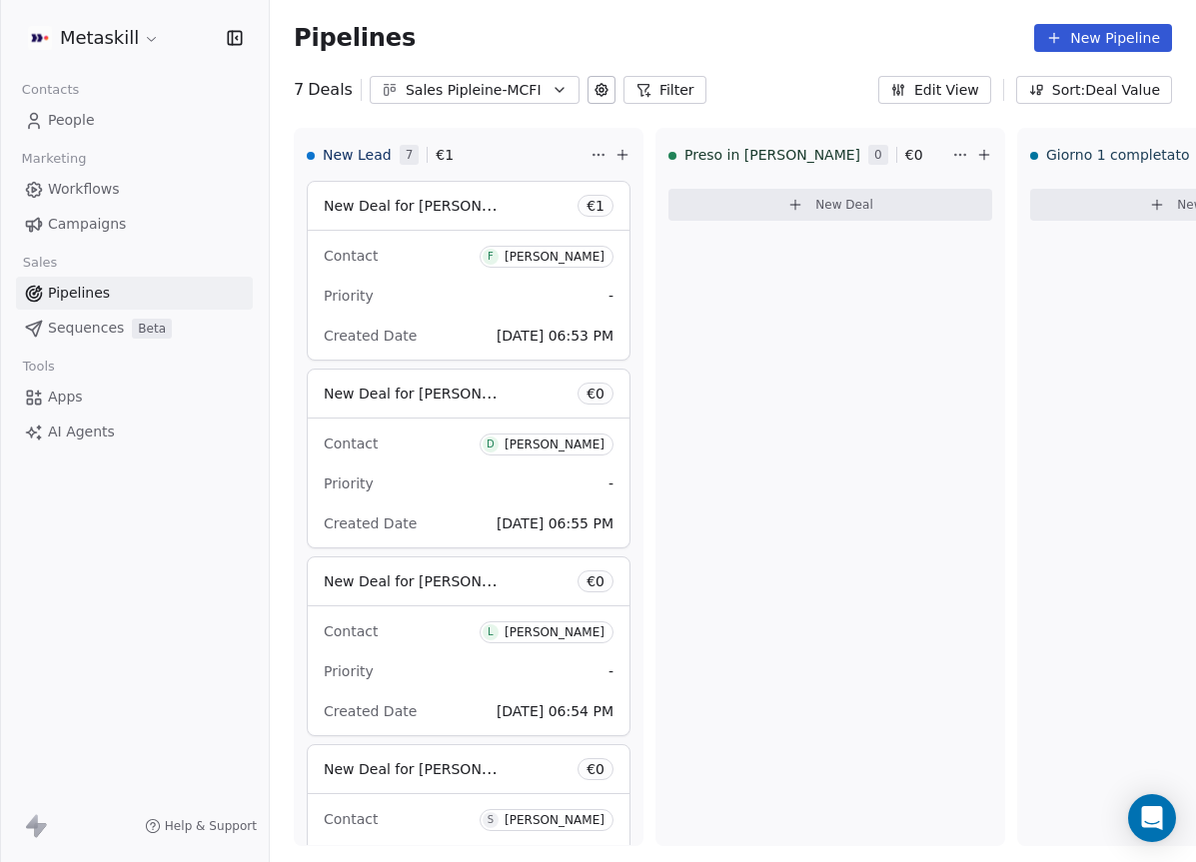
click at [458, 99] on div "Sales Pipleine-MCFI" at bounding box center [475, 90] width 138 height 21
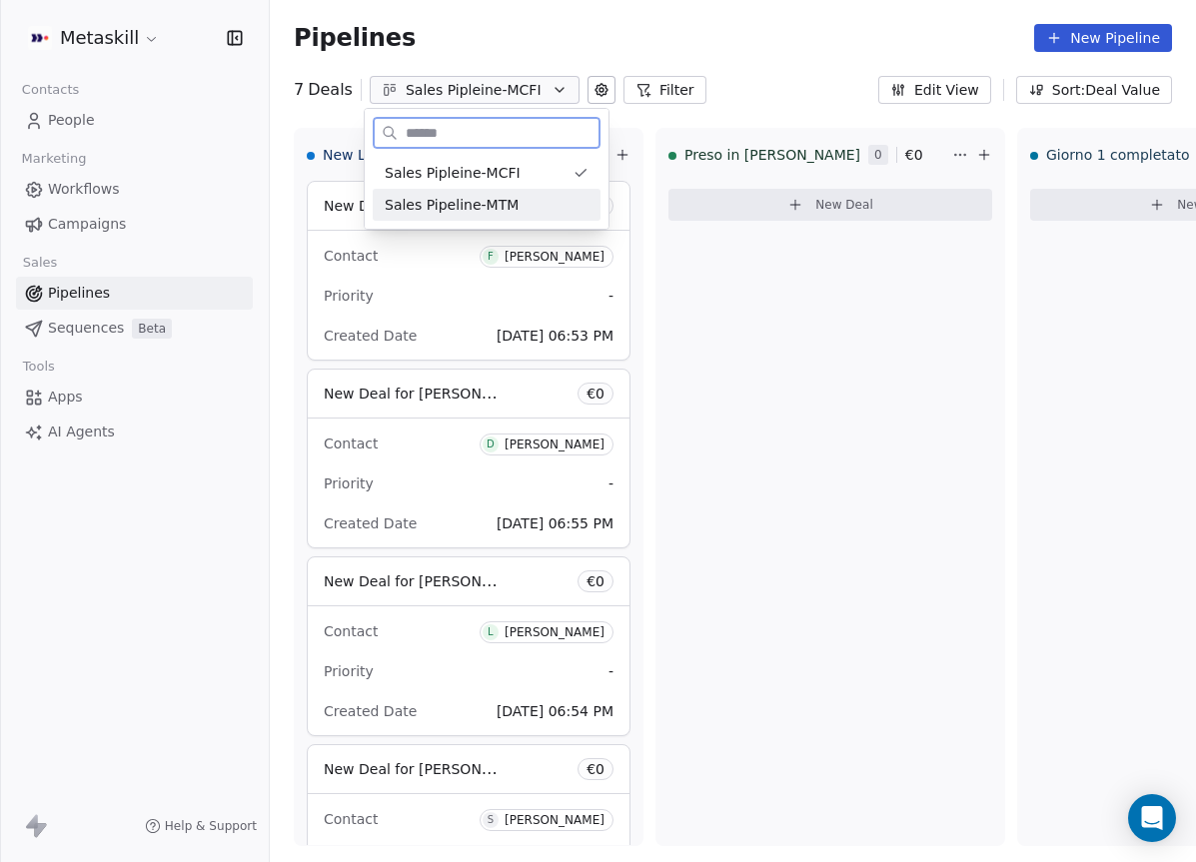
click at [487, 215] on span "Sales Pipeline-MTM" at bounding box center [452, 205] width 134 height 21
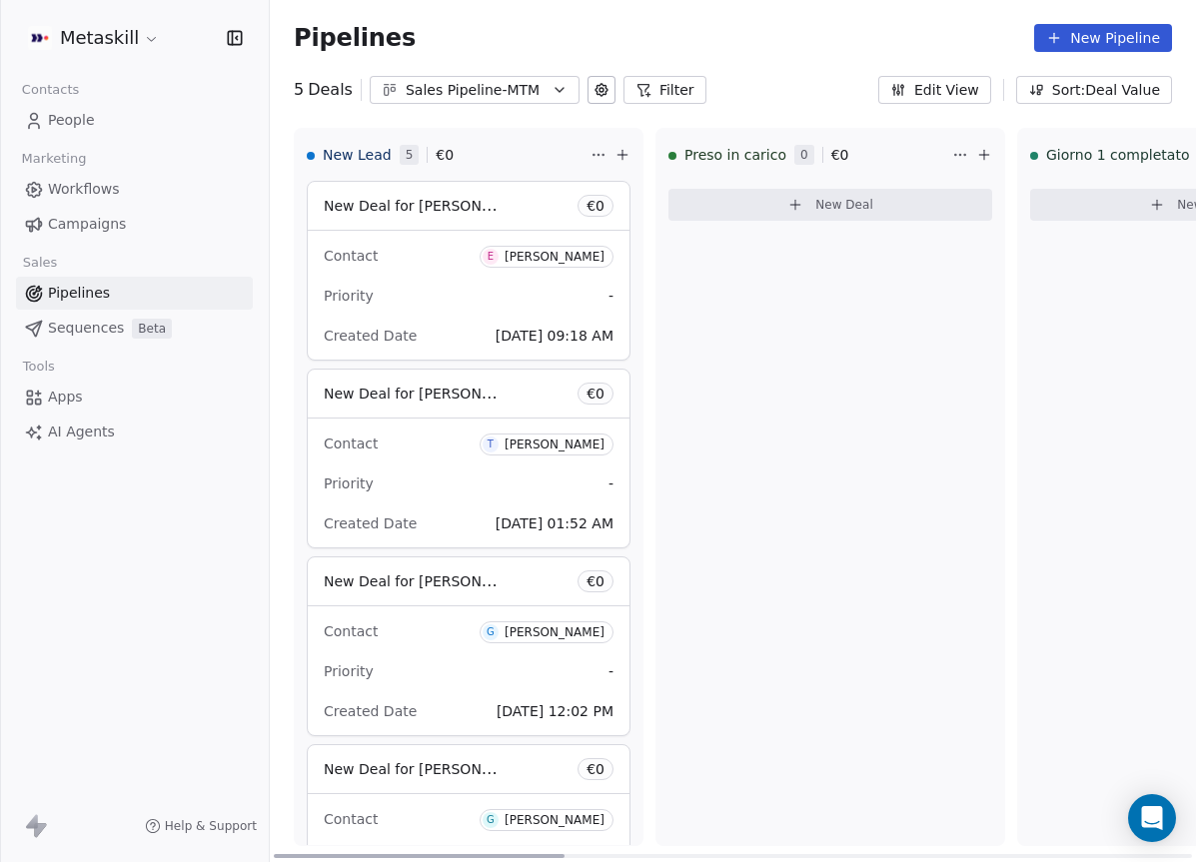
click at [547, 203] on div "New Deal for [PERSON_NAME] € 0" at bounding box center [469, 206] width 322 height 48
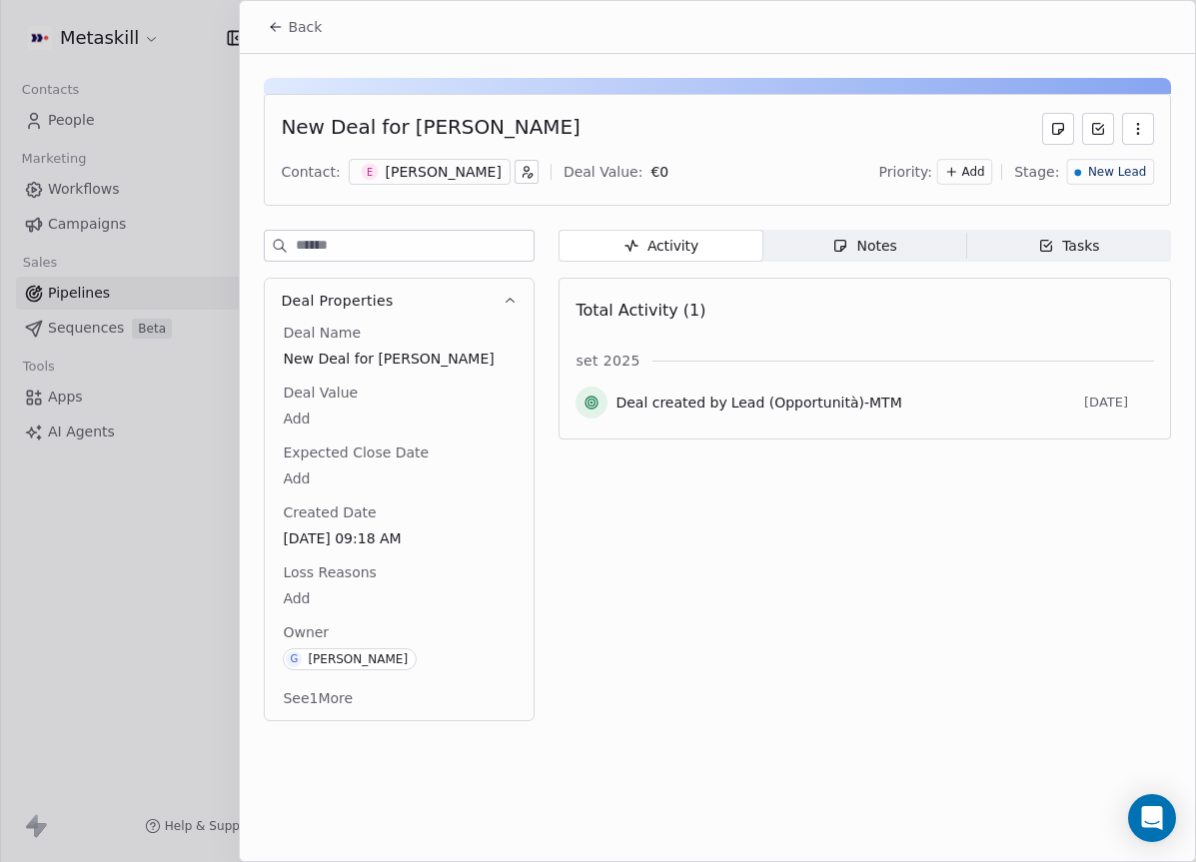
click at [268, 26] on icon at bounding box center [276, 27] width 16 height 16
